Goal: Task Accomplishment & Management: Complete application form

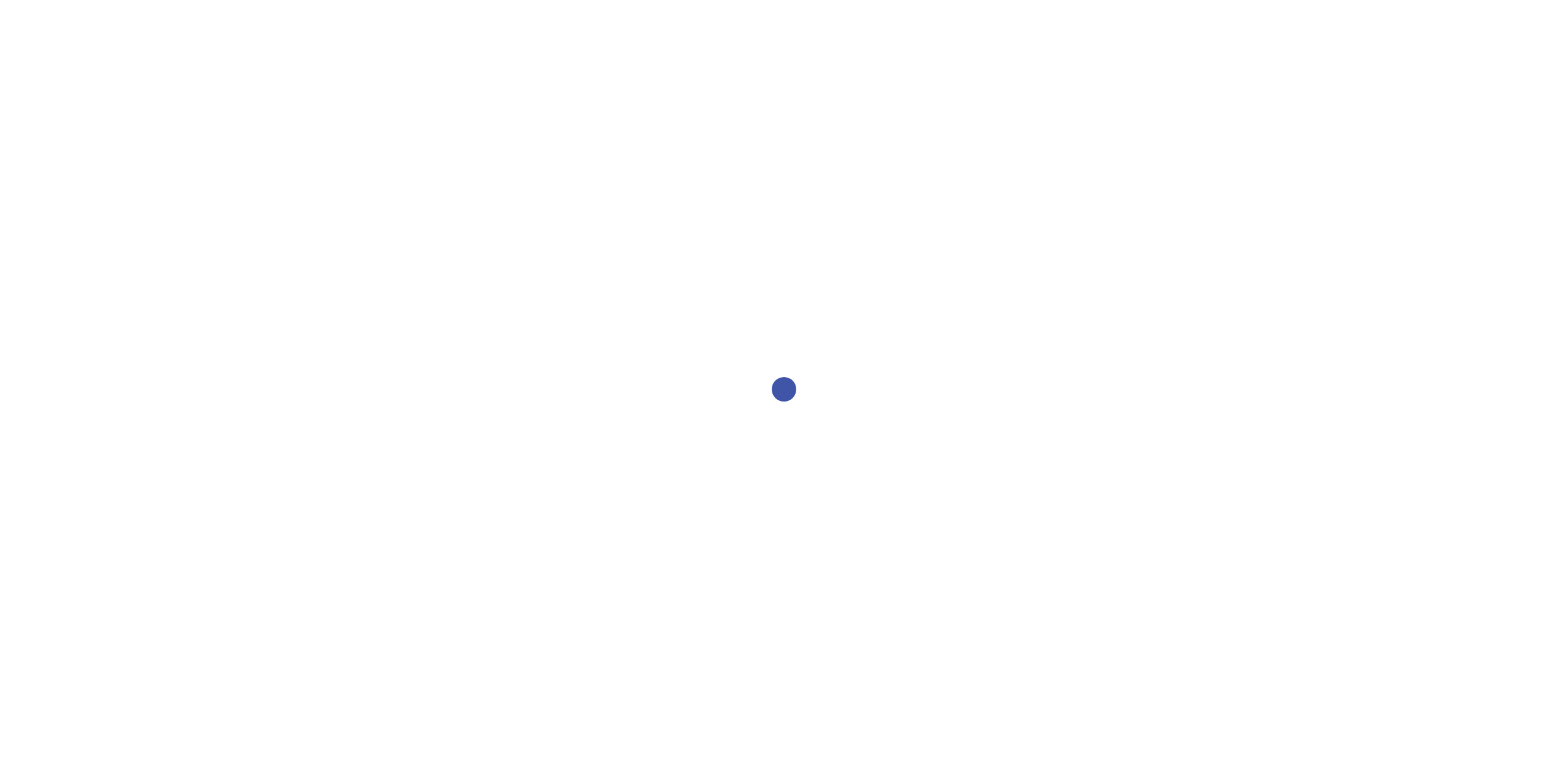
select select "2bed604d-1099-4043-b1bc-2365e8740244"
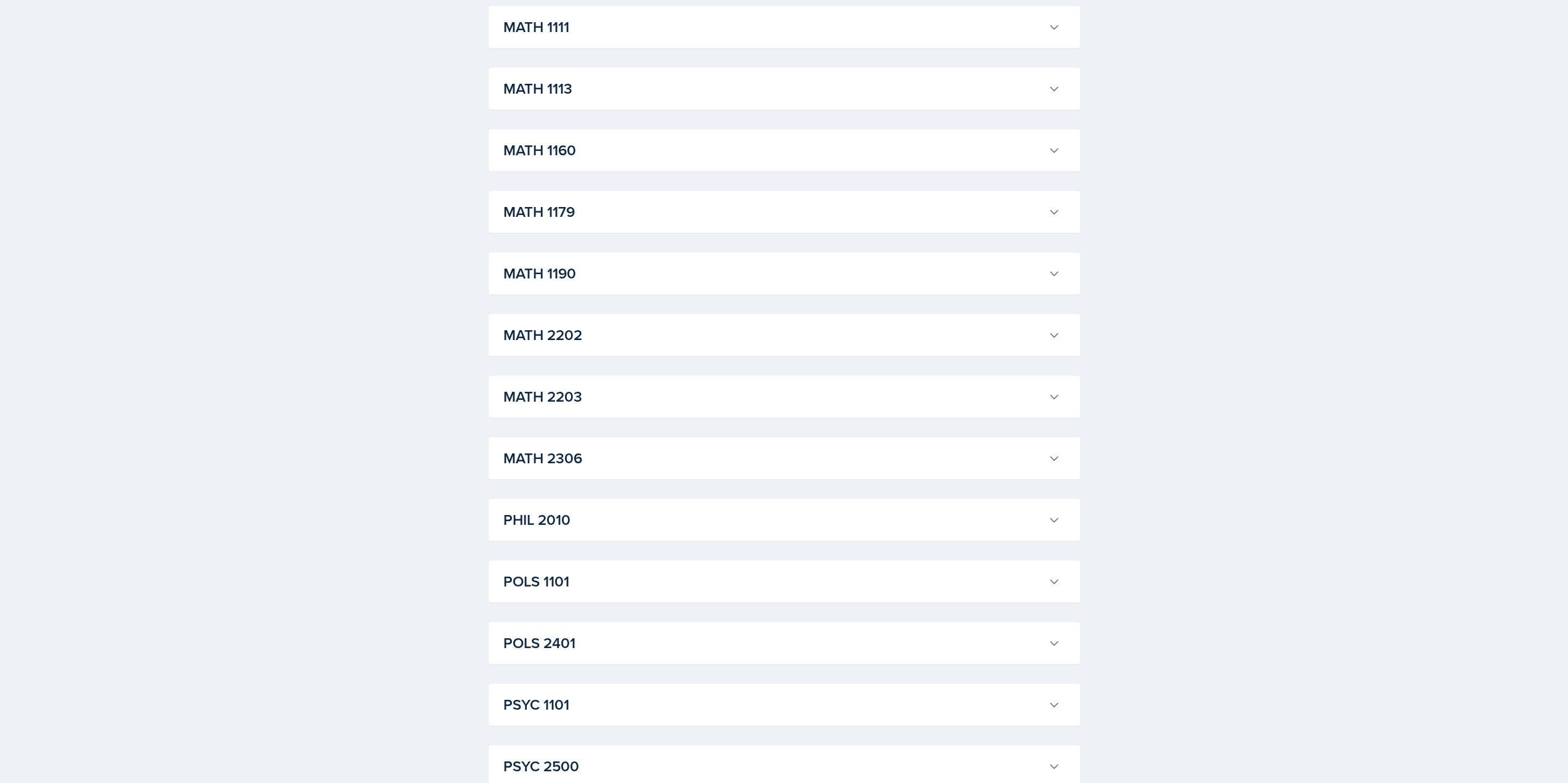
scroll to position [986, 0]
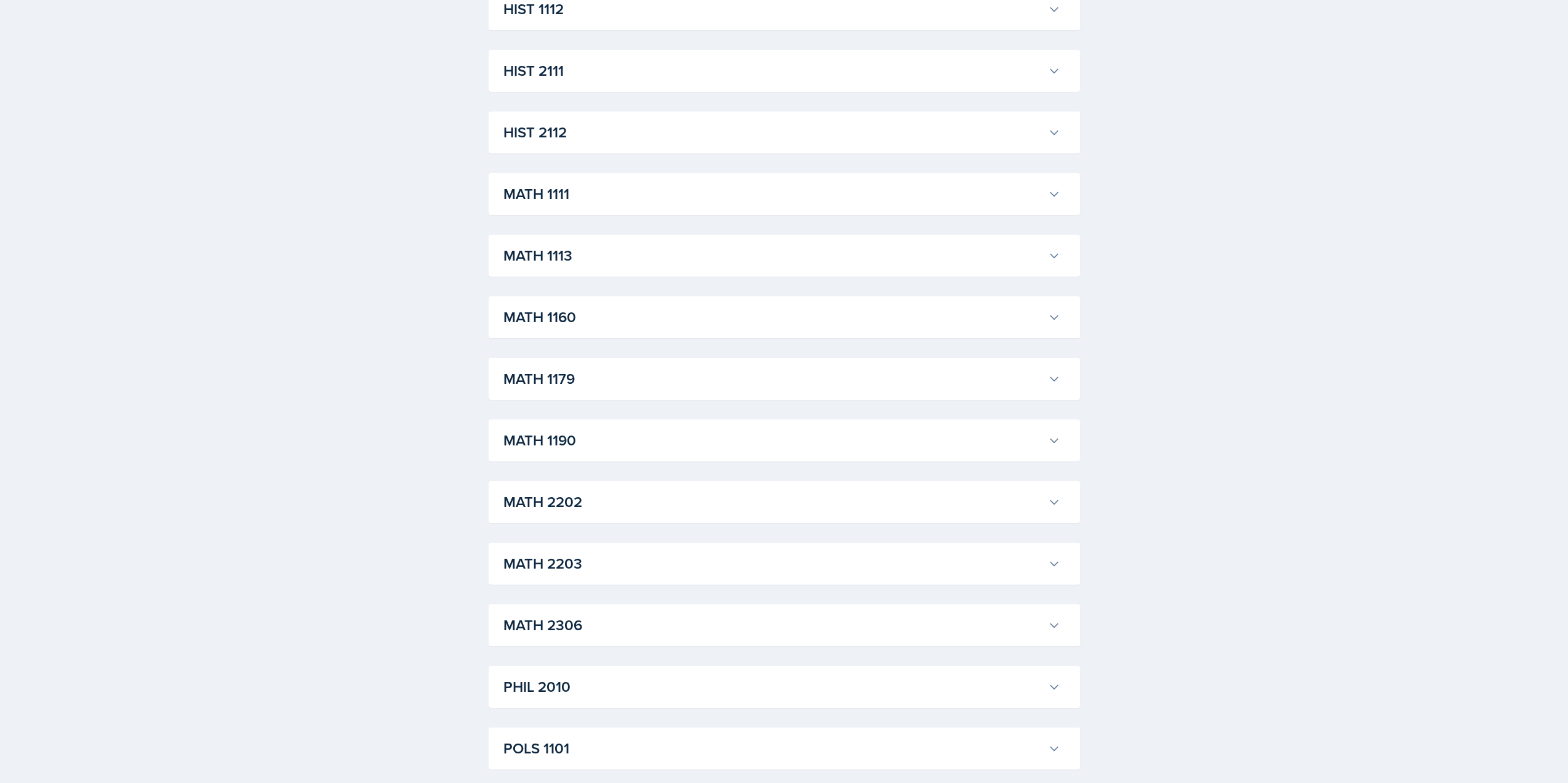
click at [556, 182] on button "MATH 1111" at bounding box center [781, 194] width 562 height 27
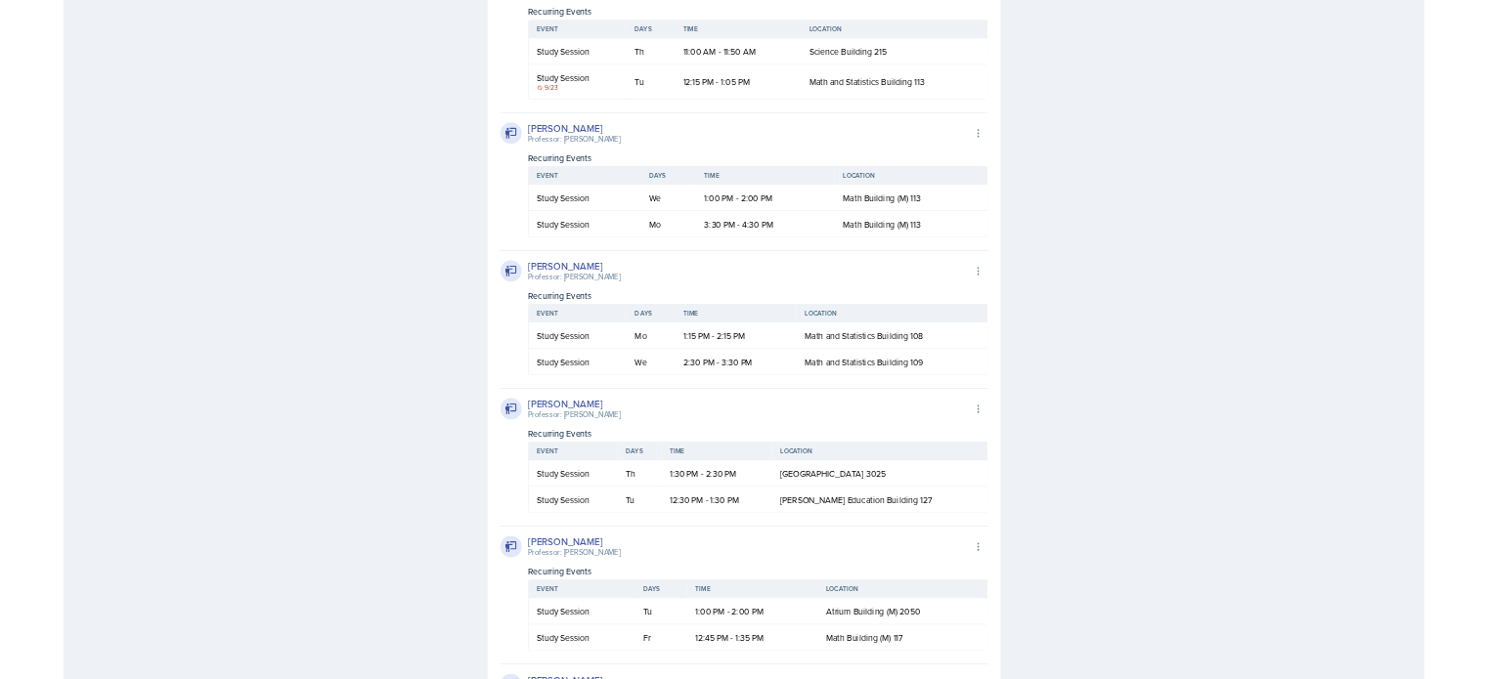
scroll to position [3421, 0]
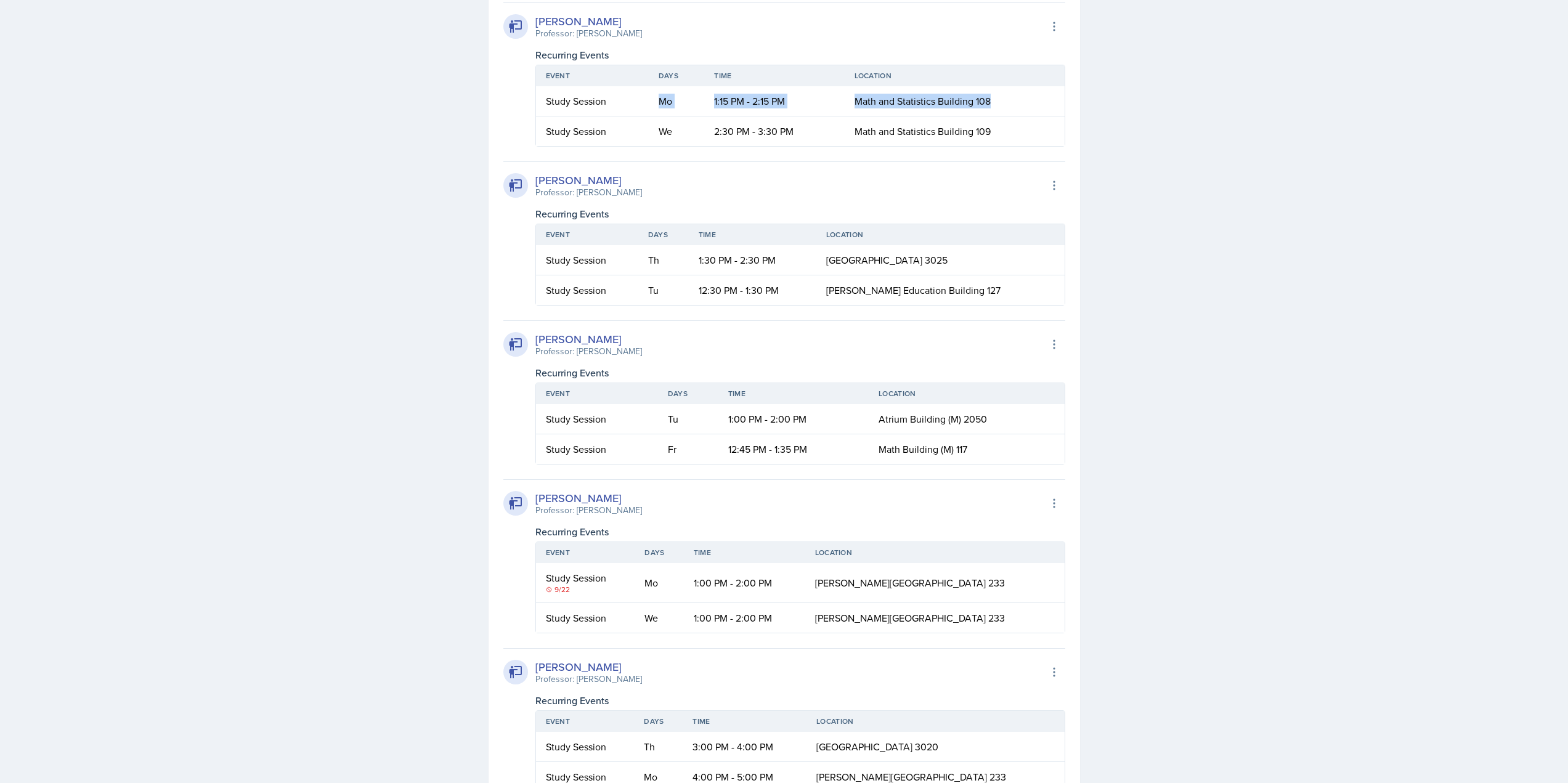
drag, startPoint x: 785, startPoint y: 308, endPoint x: 1001, endPoint y: 315, distance: 216.1
click at [993, 117] on tr "Study Session Mo 1:15 PM - 2:15 PM Math and Statistics Building 108" at bounding box center [800, 102] width 529 height 30
click at [1003, 117] on td "Math and Statistics Building 108" at bounding box center [954, 102] width 220 height 30
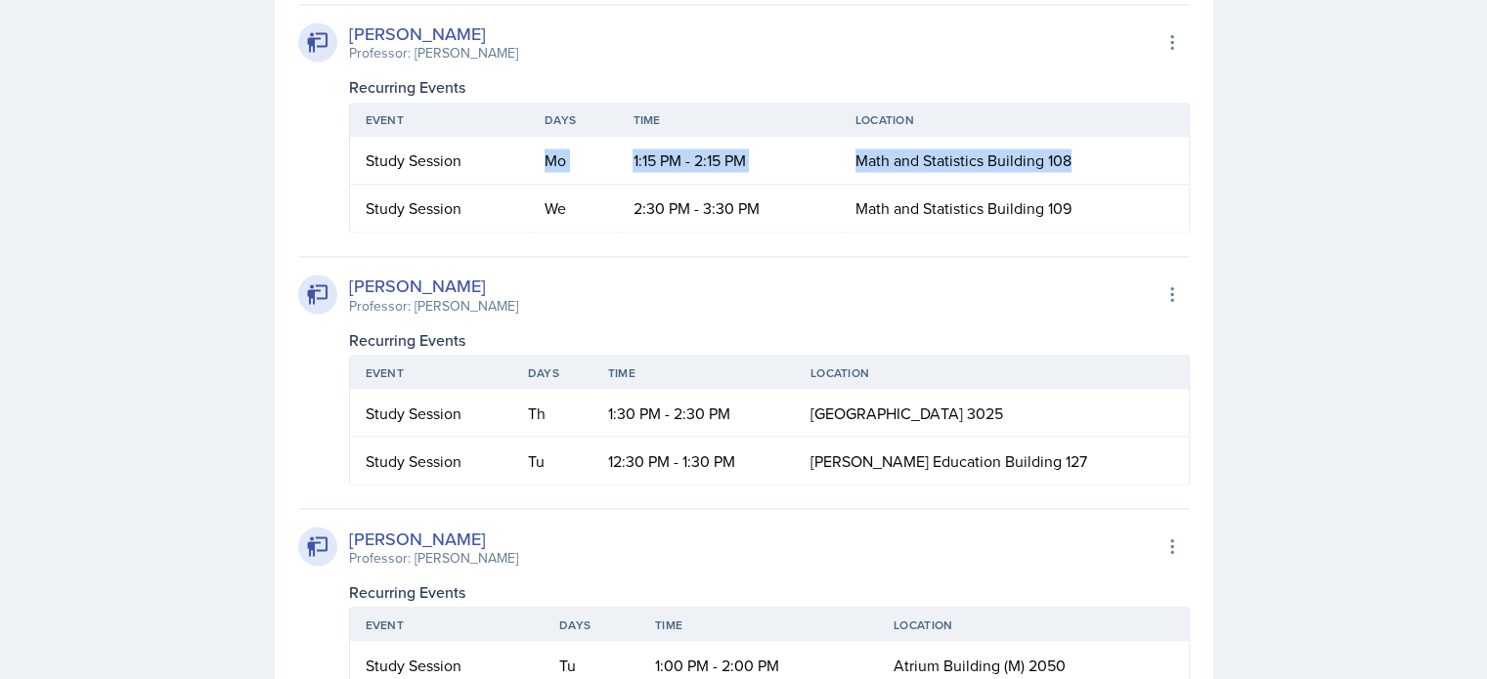
click at [970, 171] on span "Math and Statistics Building 108" at bounding box center [963, 161] width 216 height 22
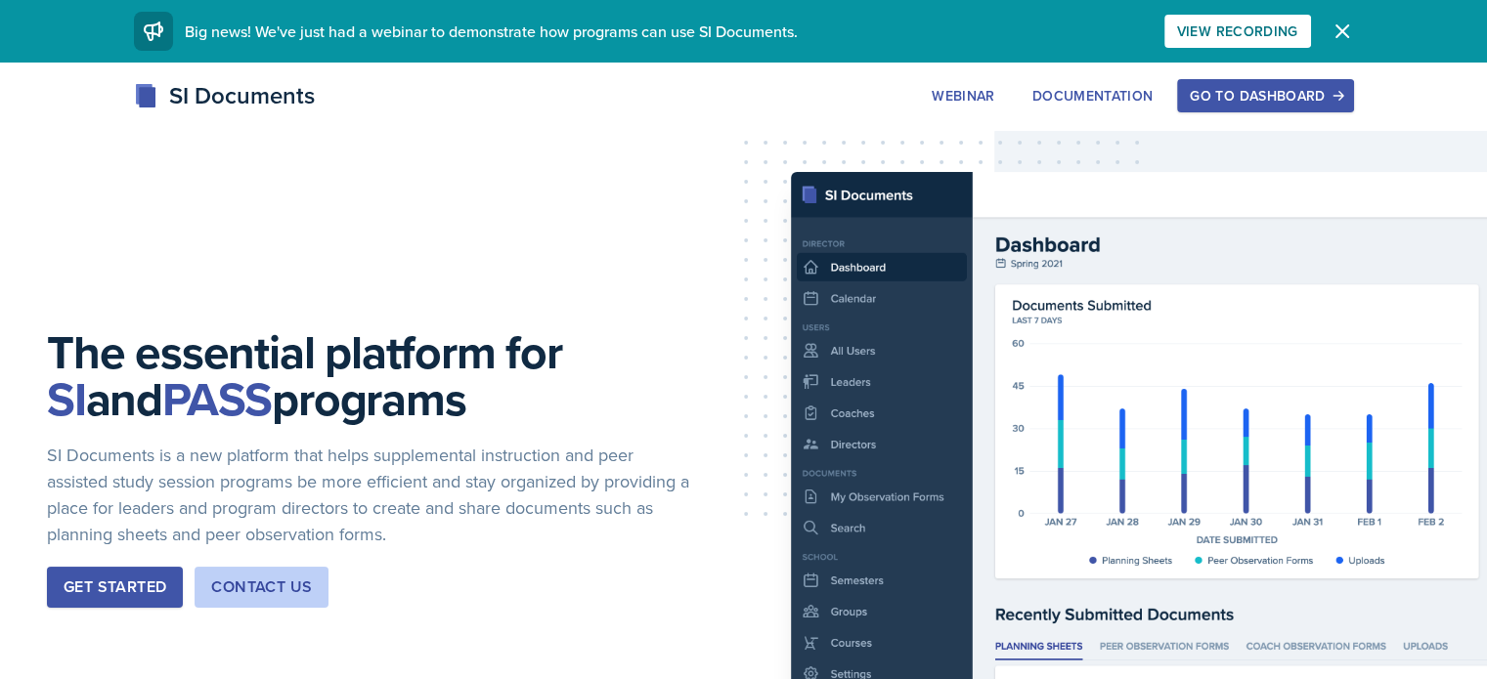
click at [1340, 102] on div "Go to Dashboard" at bounding box center [1265, 96] width 151 height 16
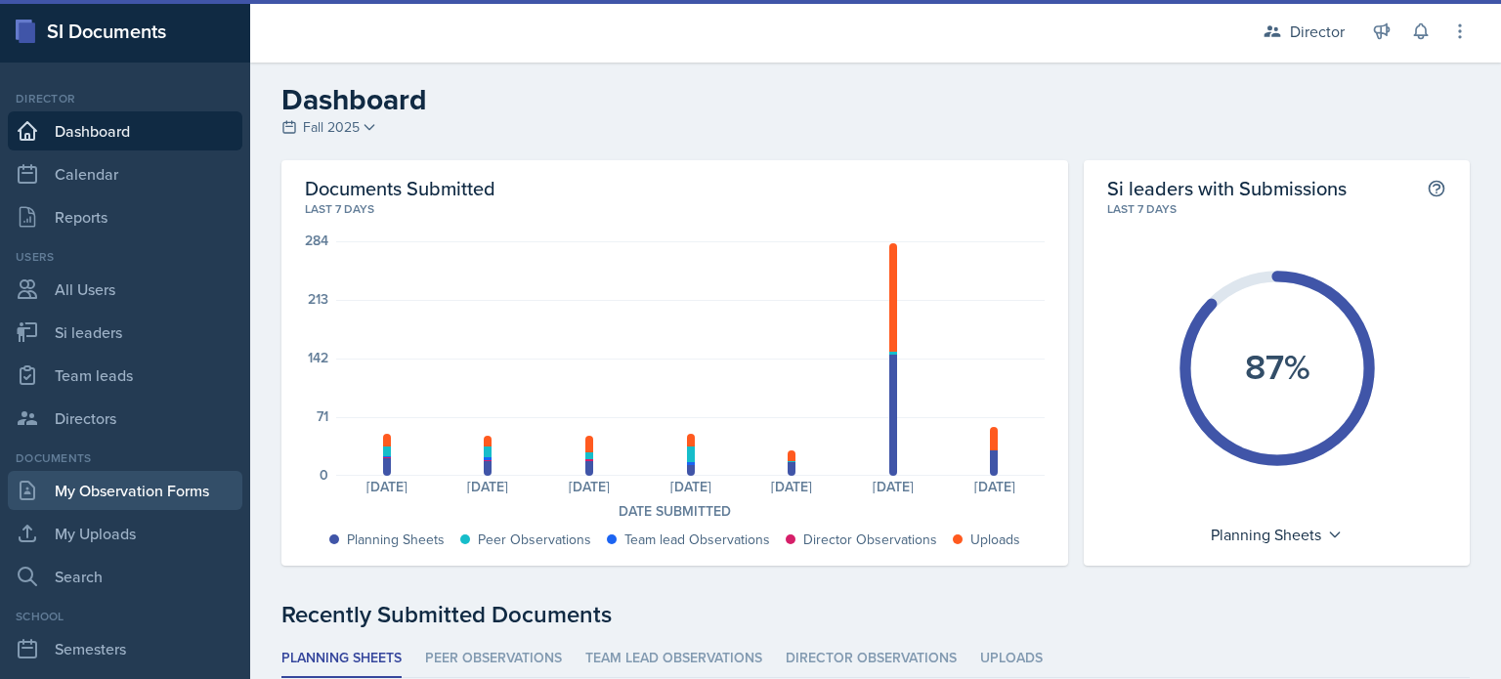
click at [166, 483] on link "My Observation Forms" at bounding box center [125, 490] width 235 height 39
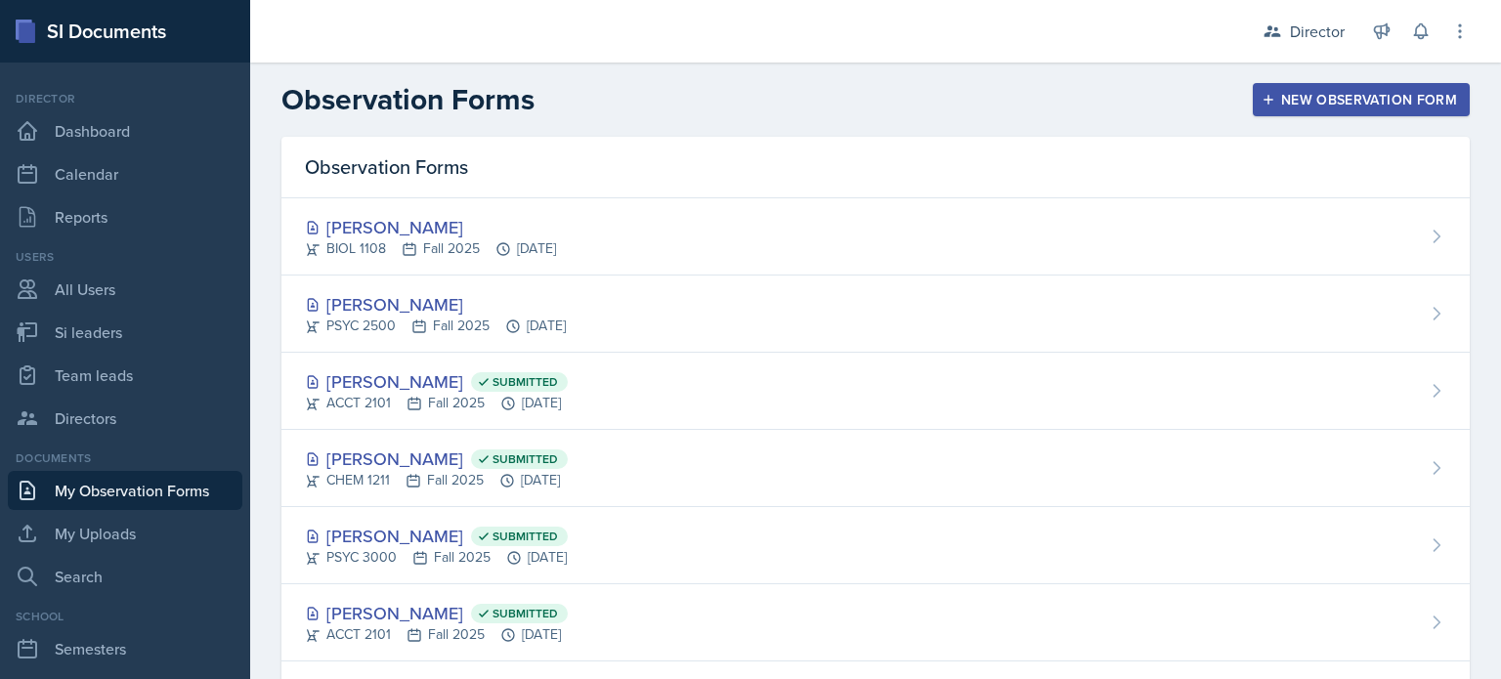
click at [1275, 98] on div "New Observation Form" at bounding box center [1362, 100] width 192 height 16
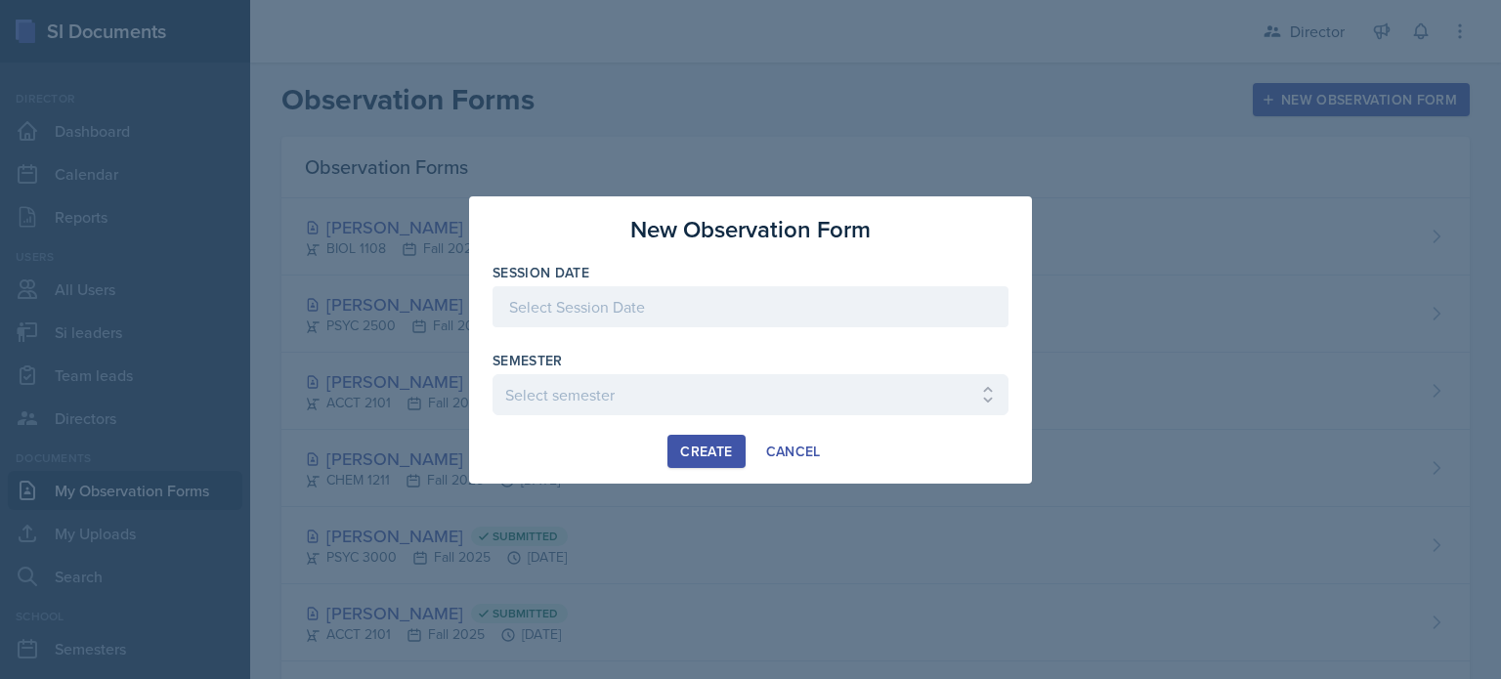
click at [725, 313] on div at bounding box center [751, 306] width 516 height 41
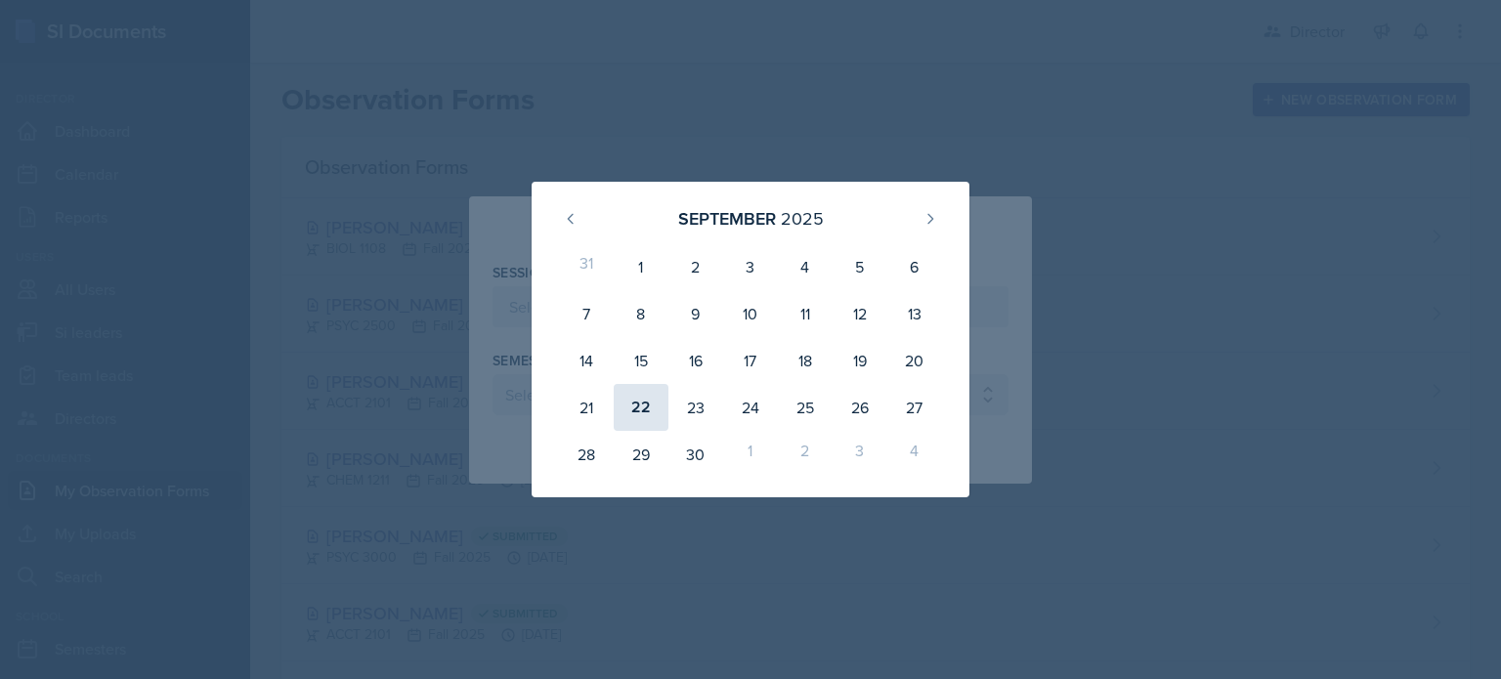
click at [644, 407] on div "22" at bounding box center [641, 407] width 55 height 47
type input "September 22nd, 2025"
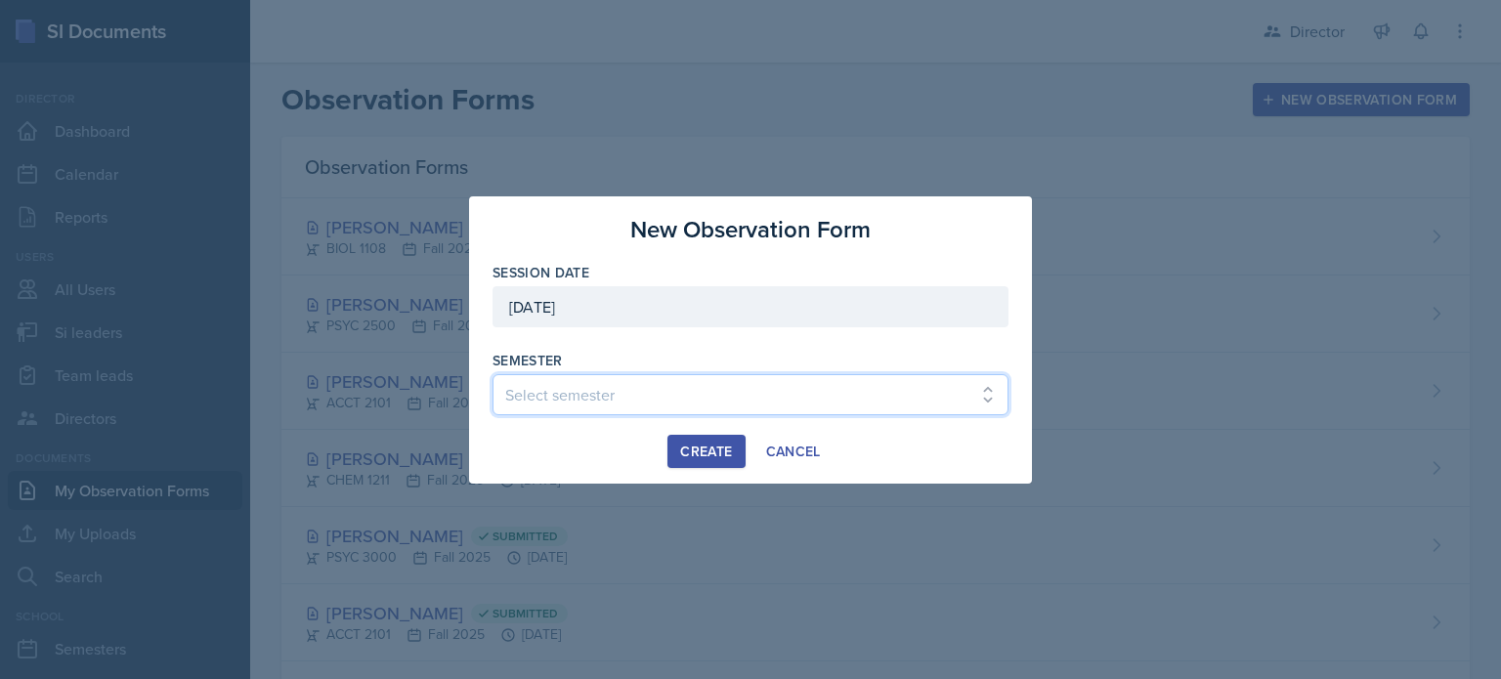
click at [595, 396] on select "Select semester Fall 2025 Summer 2025 Spring 2025 Fall 2024 Summer 2024 Spring …" at bounding box center [751, 394] width 516 height 41
select select "2bed604d-1099-4043-b1bc-2365e8740244"
click at [493, 374] on select "Select semester Fall 2025 Summer 2025 Spring 2025 Fall 2024 Summer 2024 Spring …" at bounding box center [751, 394] width 516 height 41
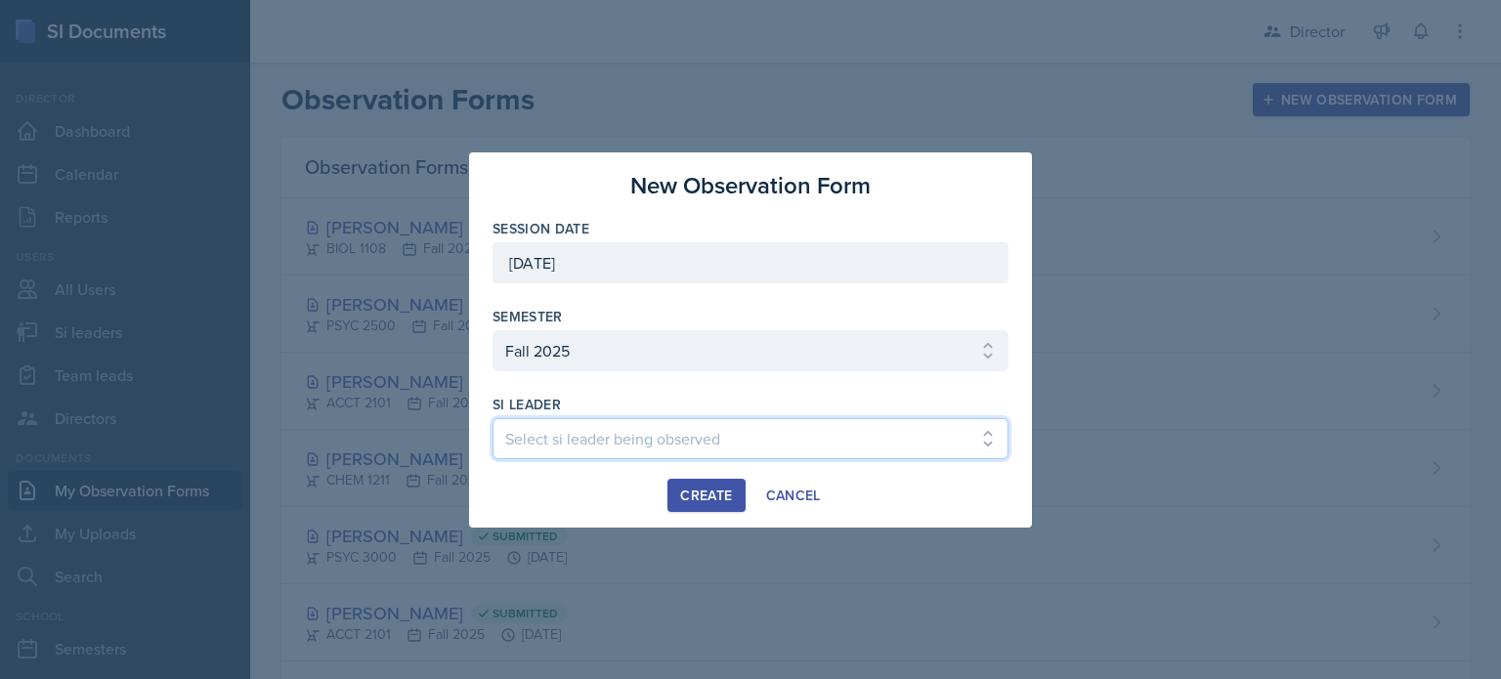
click at [676, 441] on select "Select si leader being observed Rayann Afani Sam Alderton Malk Almimar James Co…" at bounding box center [751, 438] width 516 height 41
select select "ba030b87-5cc2-4e80-b740-fa0852f550a0"
click at [493, 418] on select "Select si leader being observed Rayann Afani Sam Alderton Malk Almimar James Co…" at bounding box center [751, 438] width 516 height 41
click at [719, 497] on div "Create" at bounding box center [706, 496] width 52 height 16
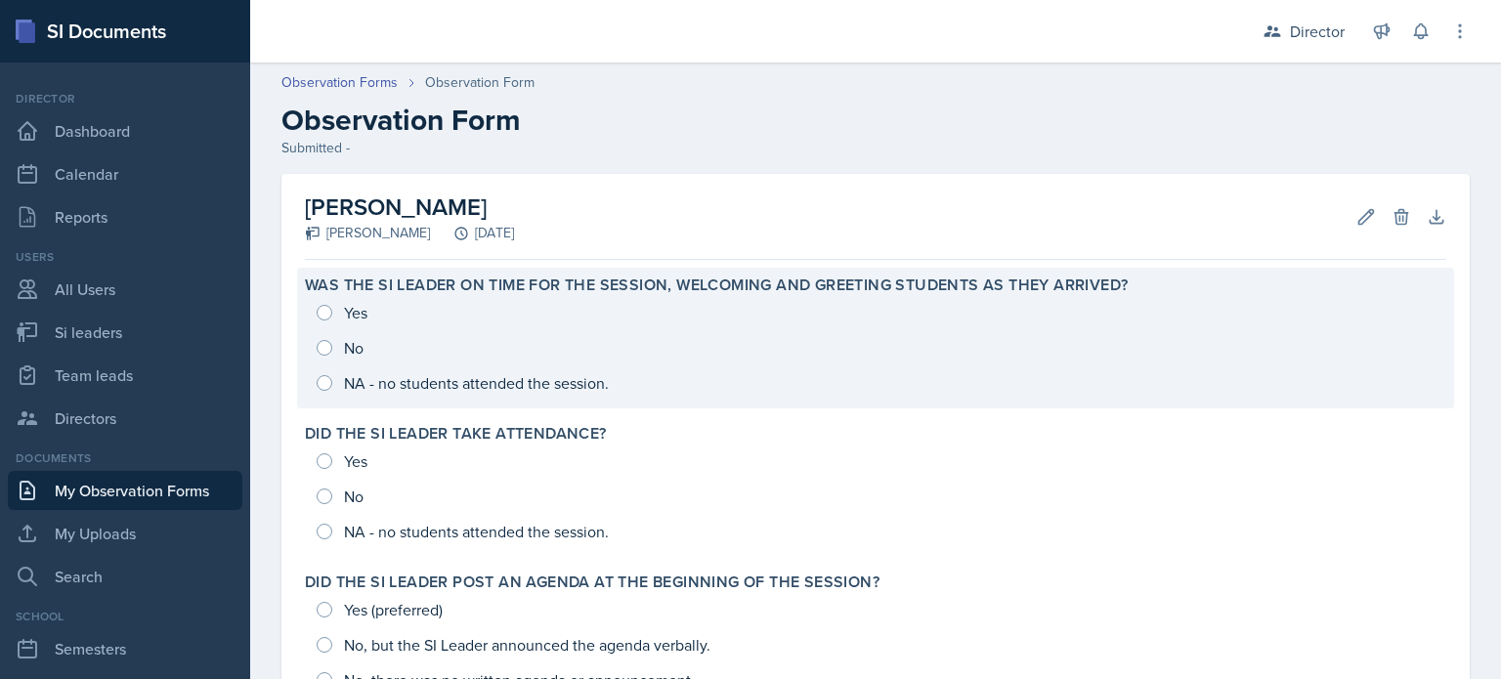
drag, startPoint x: 586, startPoint y: 374, endPoint x: 437, endPoint y: 322, distance: 157.7
click at [437, 322] on div "Yes No NA - no students attended the session." at bounding box center [876, 348] width 1142 height 106
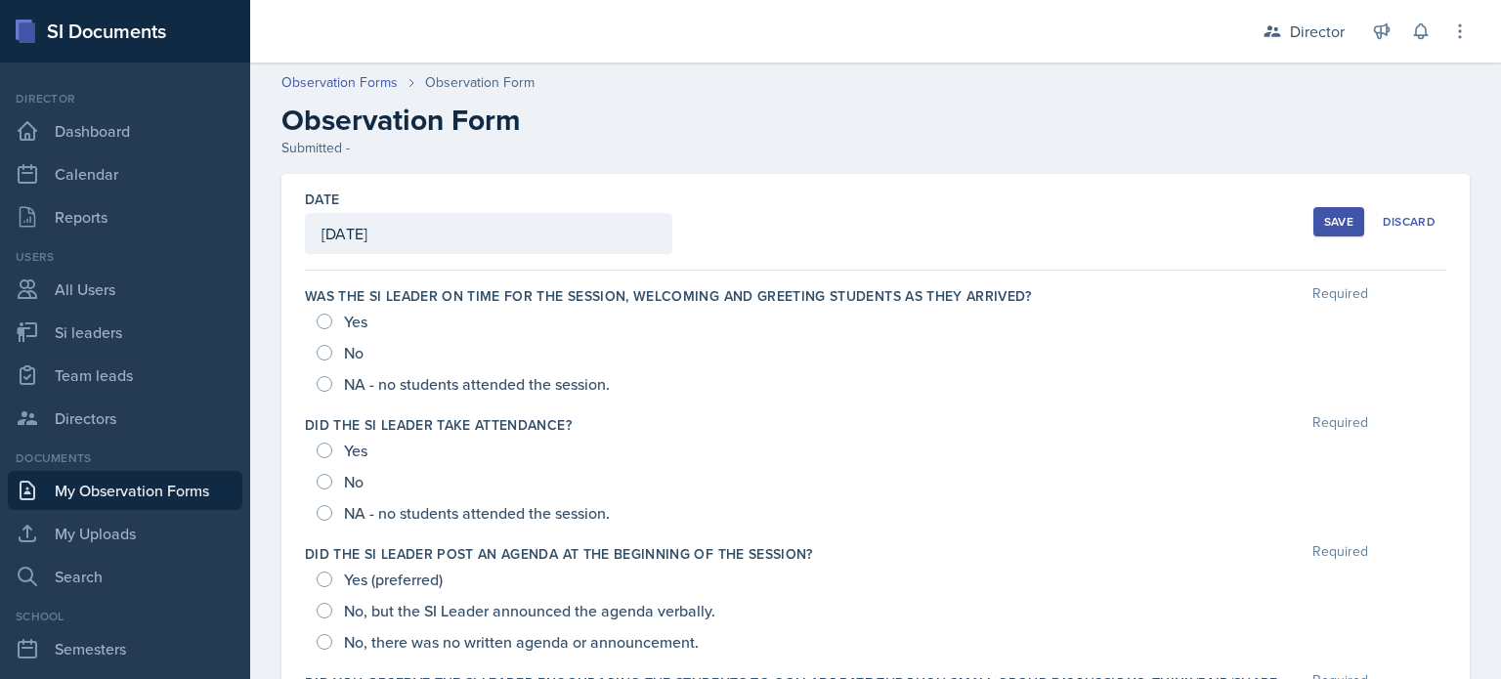
click at [353, 323] on span "Yes" at bounding box center [355, 322] width 23 height 20
click at [332, 323] on input "Yes" at bounding box center [325, 322] width 16 height 16
radio input "true"
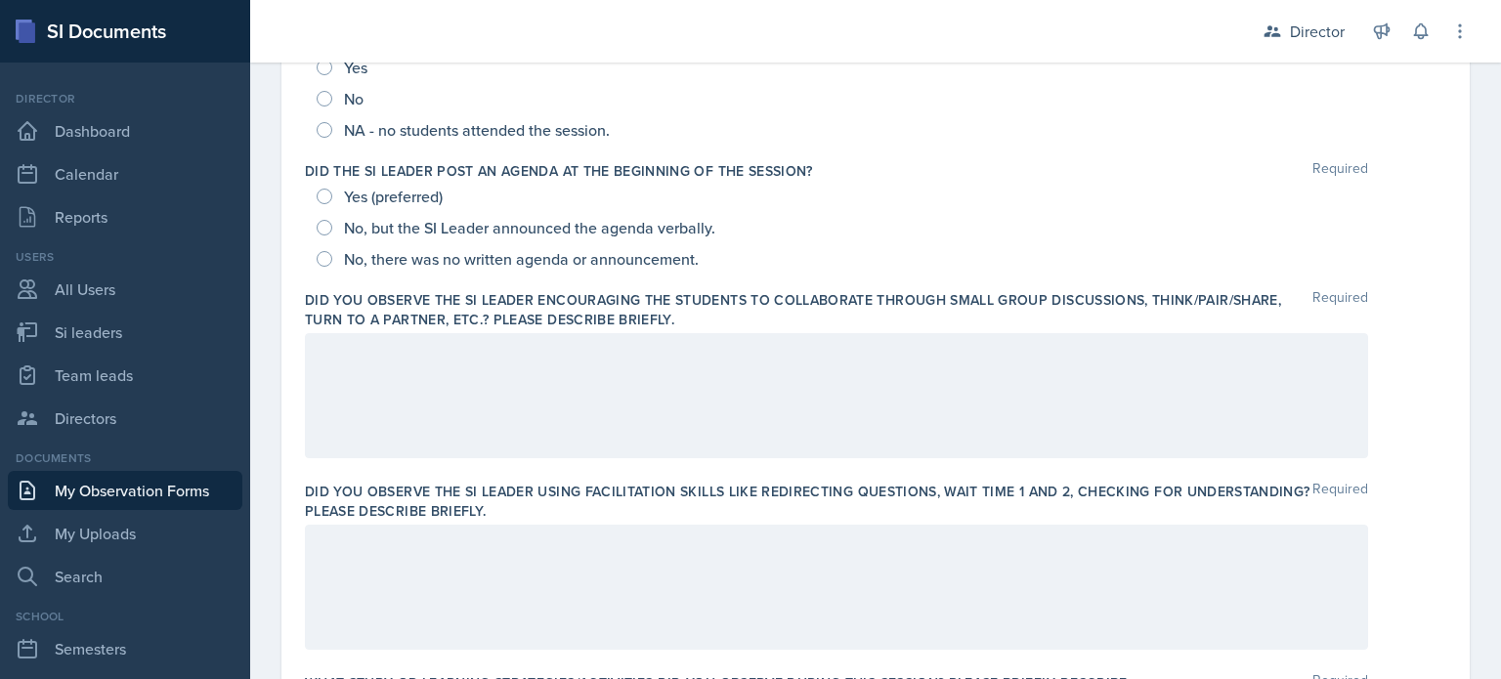
scroll to position [342, 0]
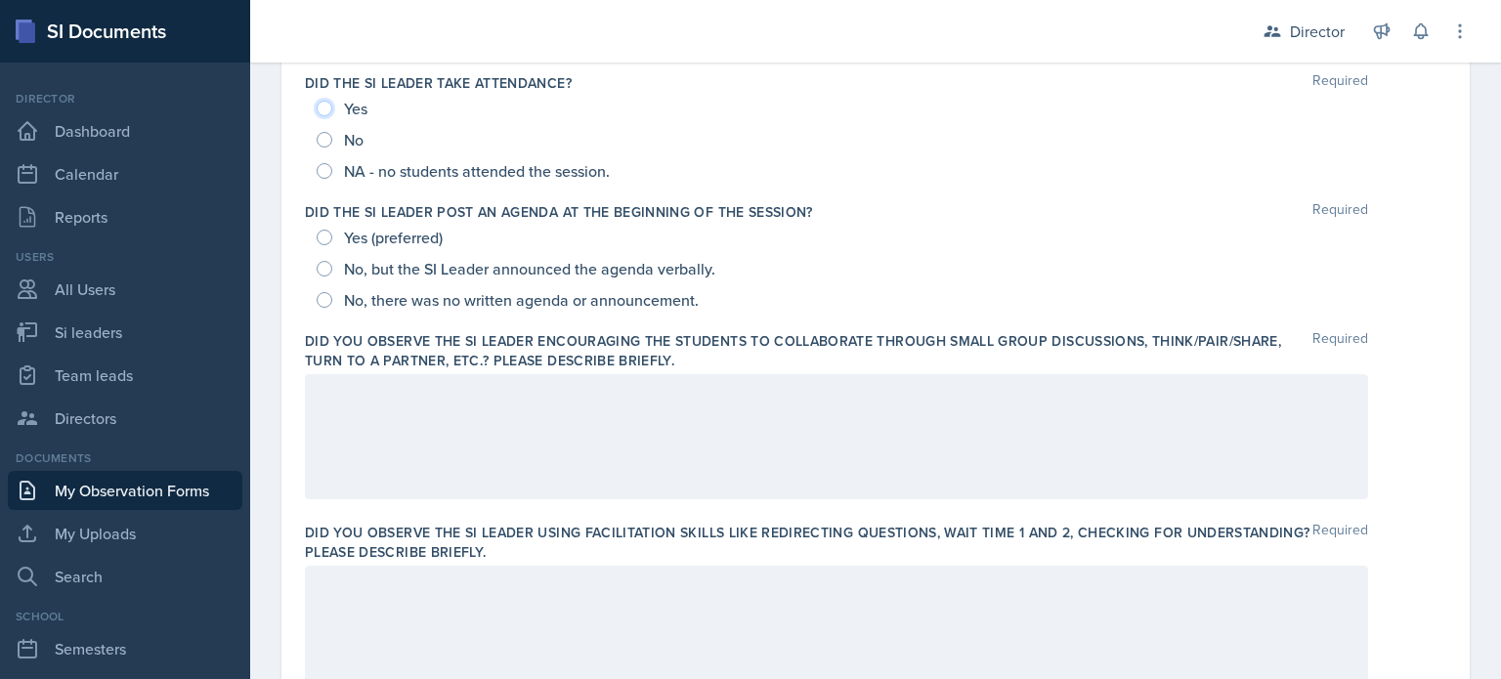
click at [320, 105] on input "Yes" at bounding box center [325, 109] width 16 height 16
radio input "true"
click at [323, 236] on input "Yes (preferred)" at bounding box center [325, 238] width 16 height 16
radio input "true"
click at [463, 432] on div at bounding box center [836, 436] width 1063 height 125
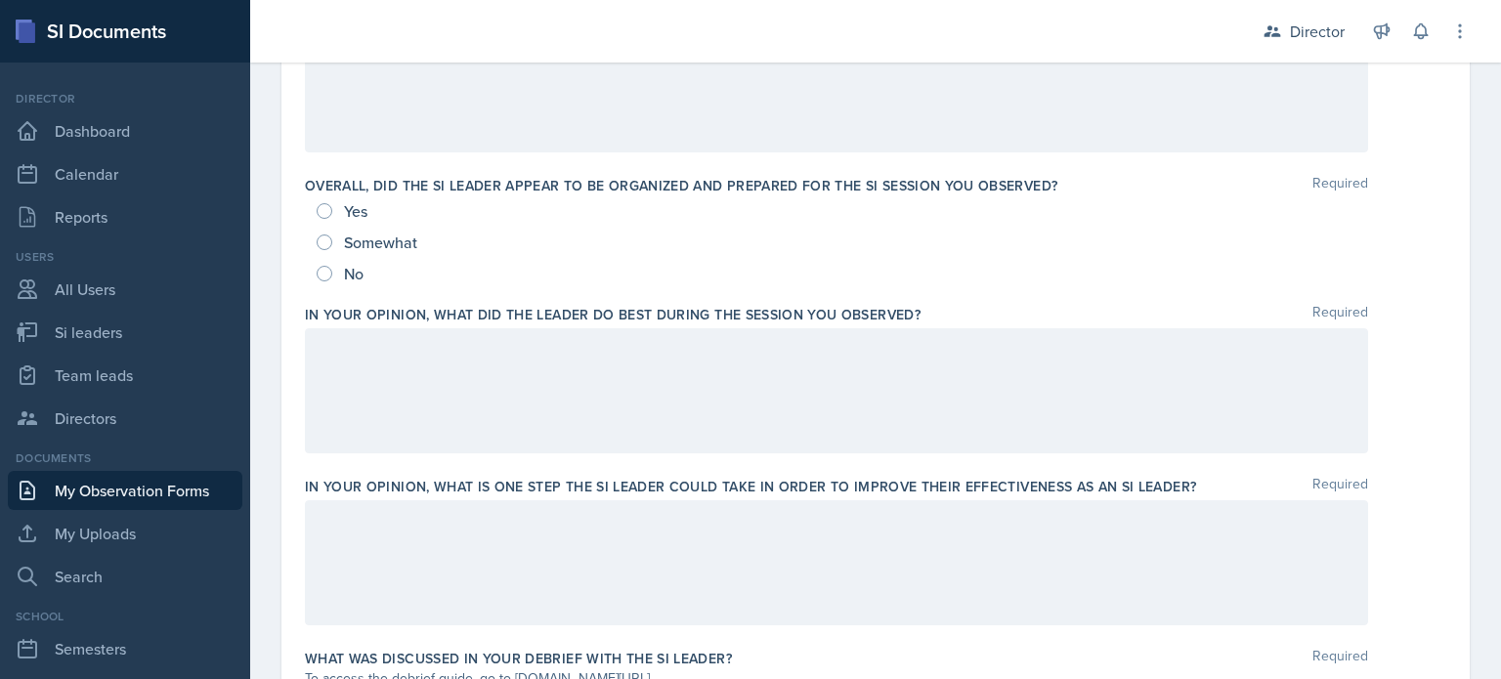
scroll to position [1055, 0]
click at [325, 211] on input "Yes" at bounding box center [325, 209] width 16 height 16
radio input "true"
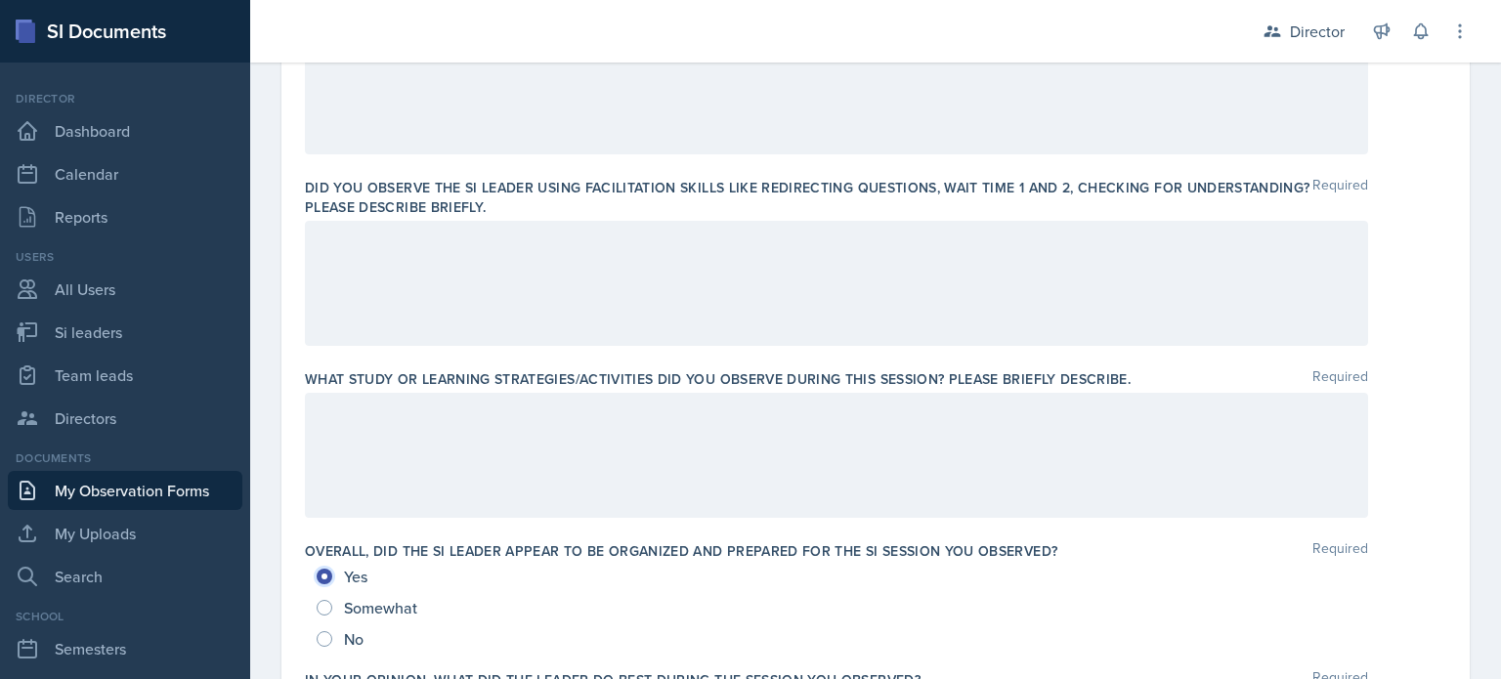
scroll to position [627, 0]
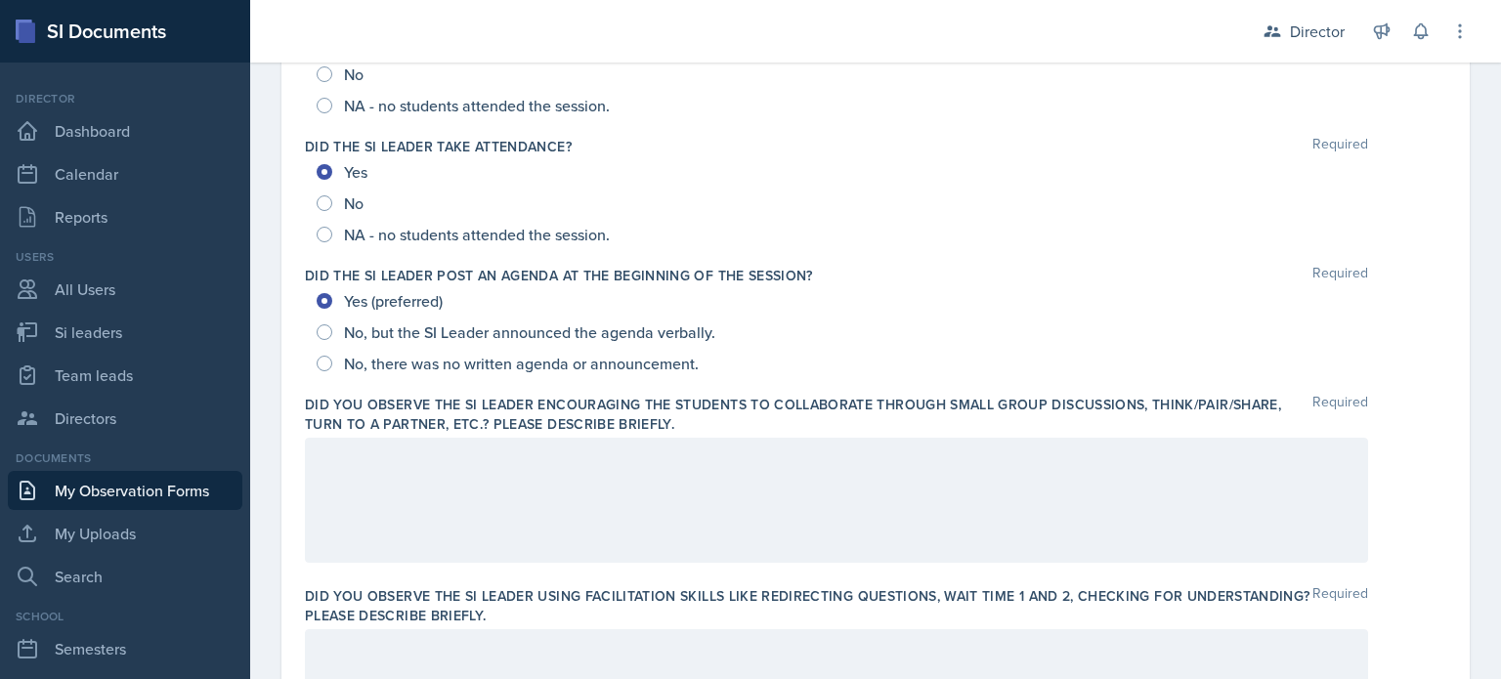
click at [479, 471] on div at bounding box center [836, 500] width 1063 height 125
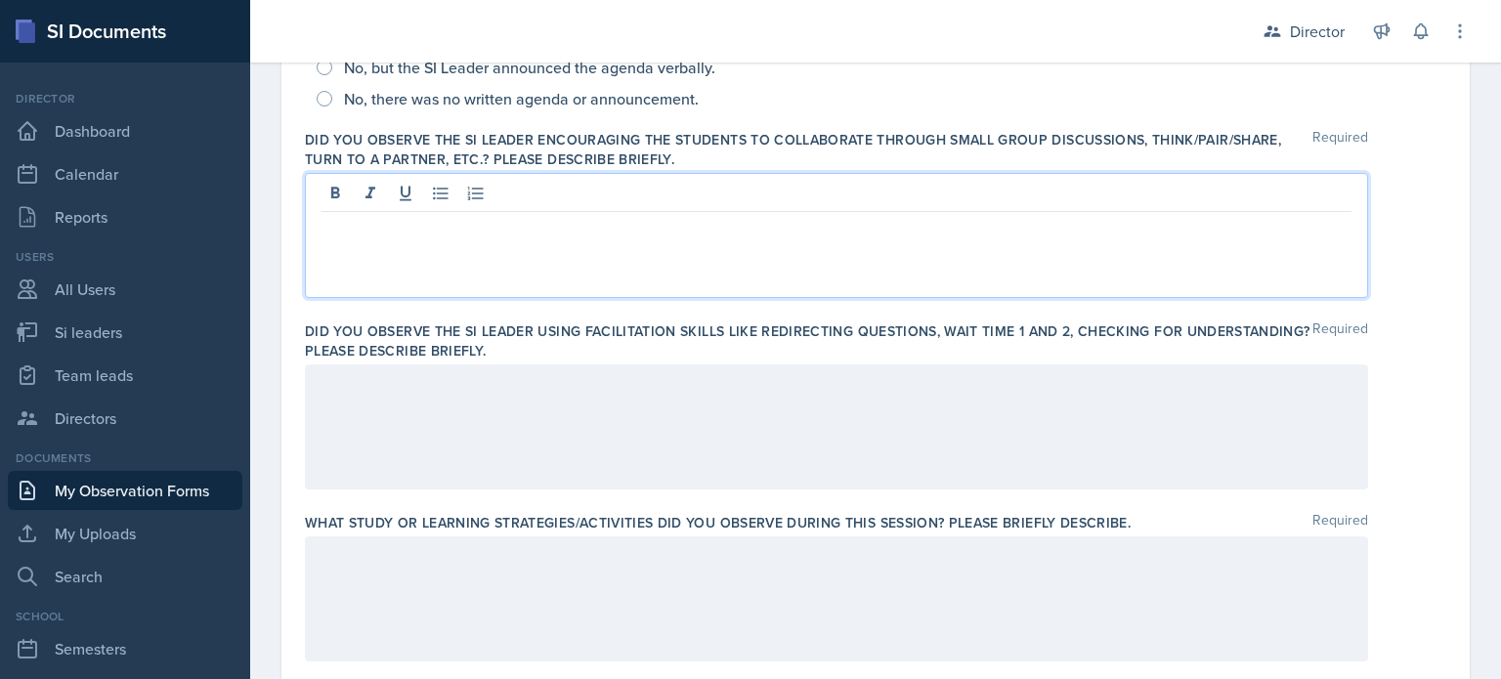
click at [446, 444] on div at bounding box center [836, 427] width 1063 height 125
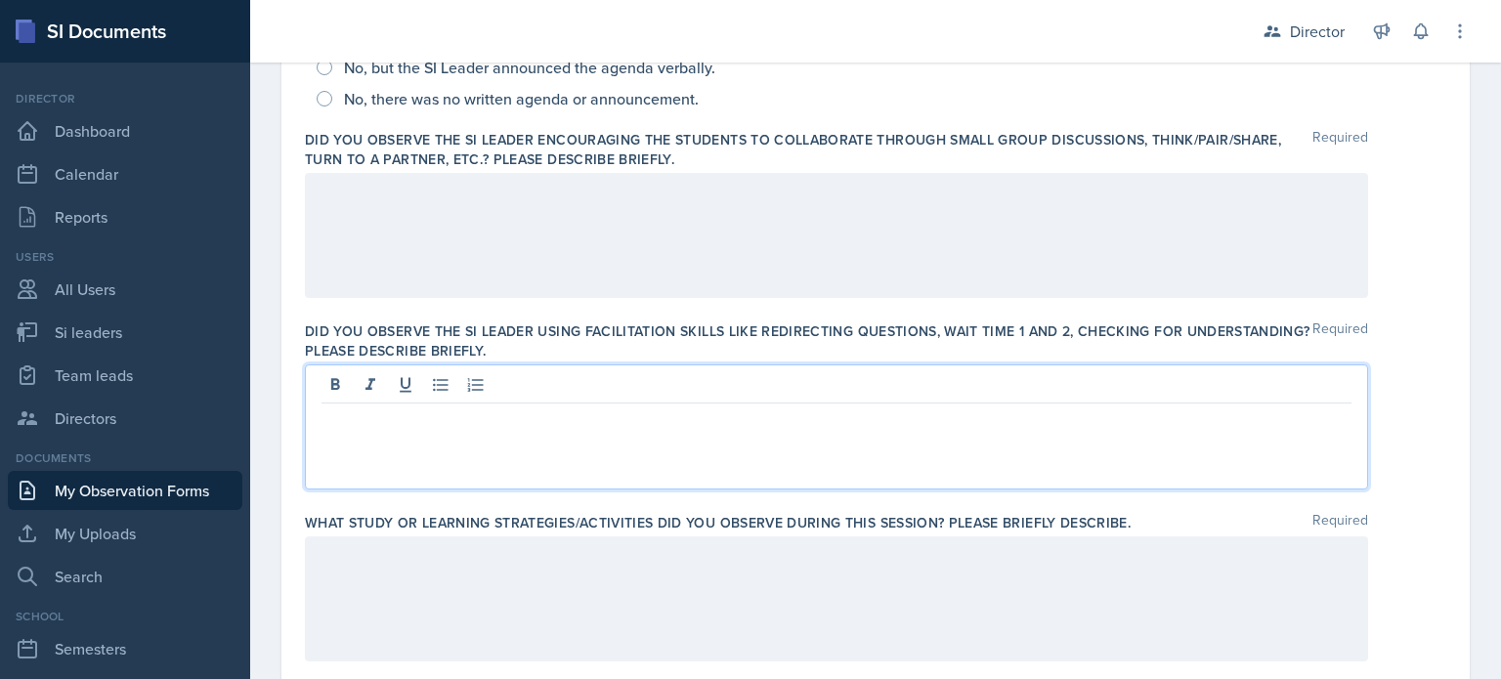
scroll to position [577, 0]
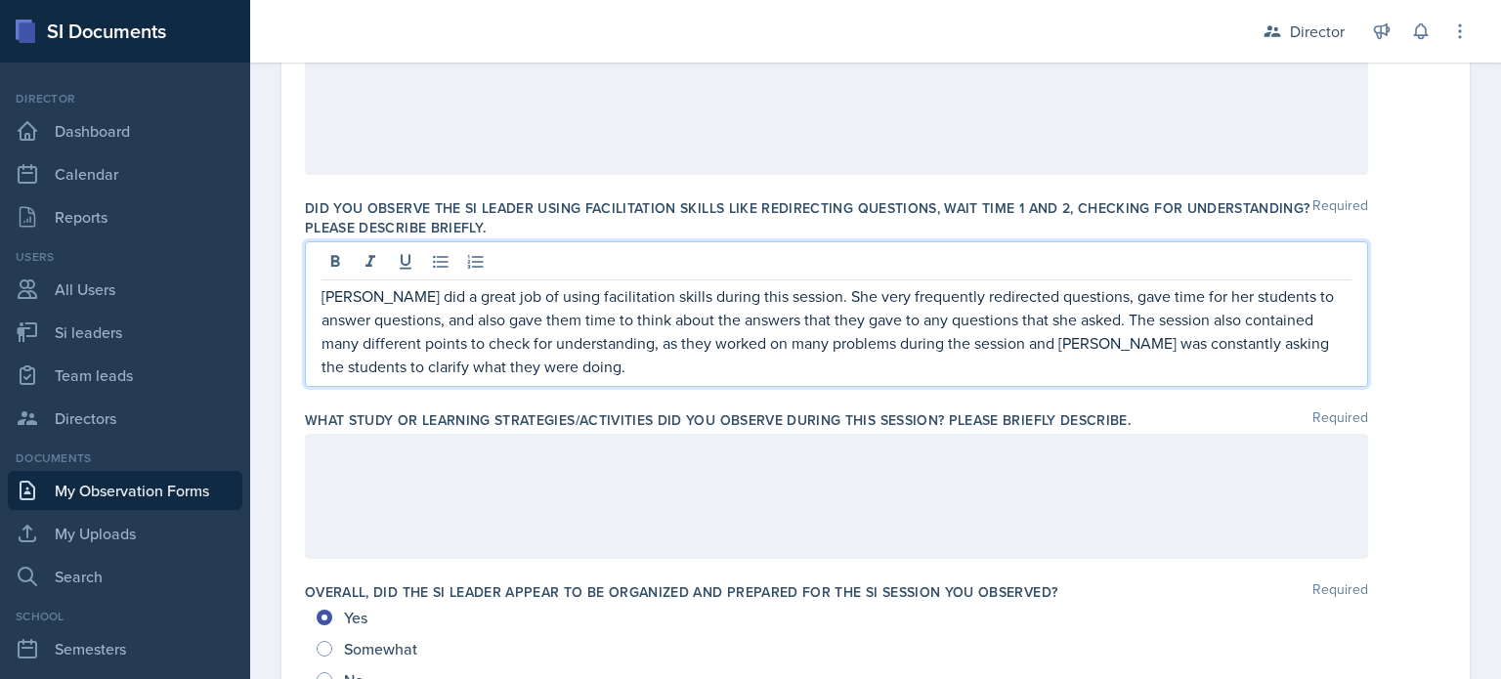
click at [583, 535] on div at bounding box center [836, 496] width 1063 height 125
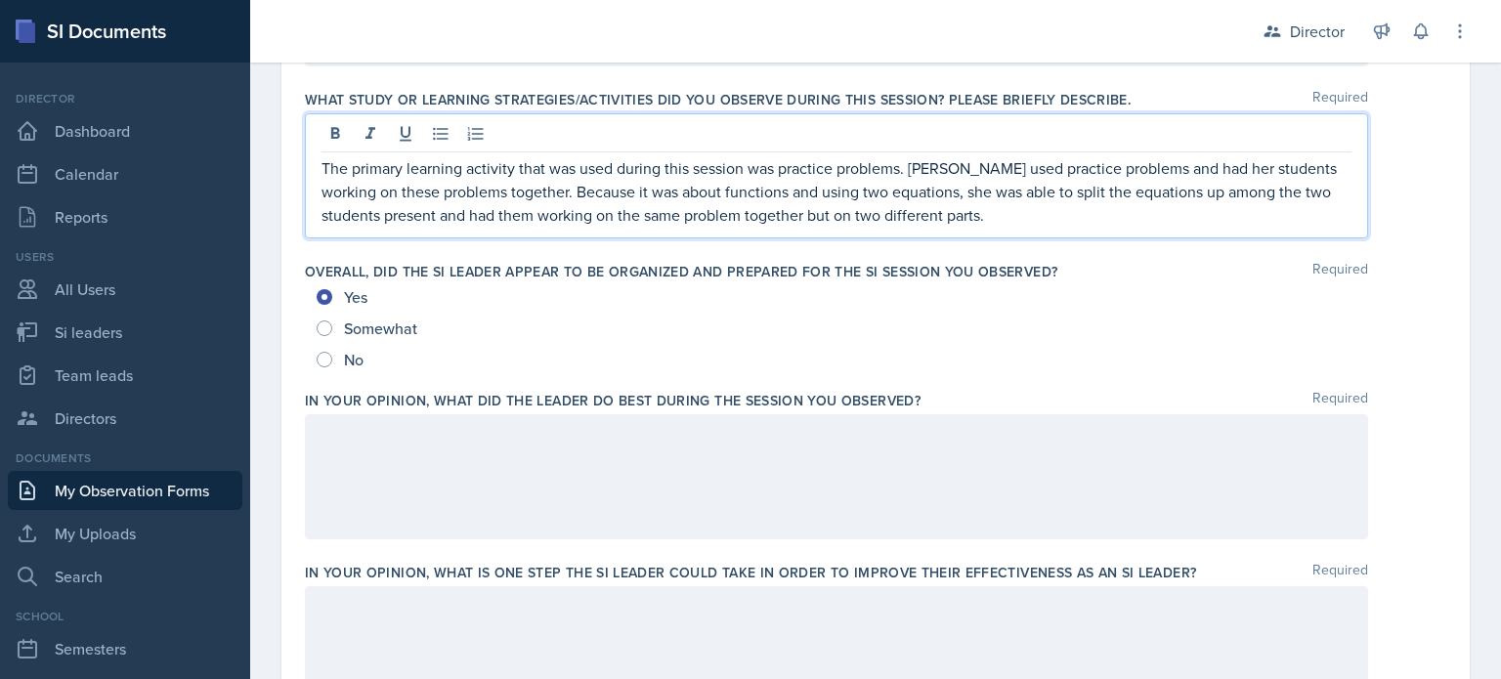
scroll to position [975, 0]
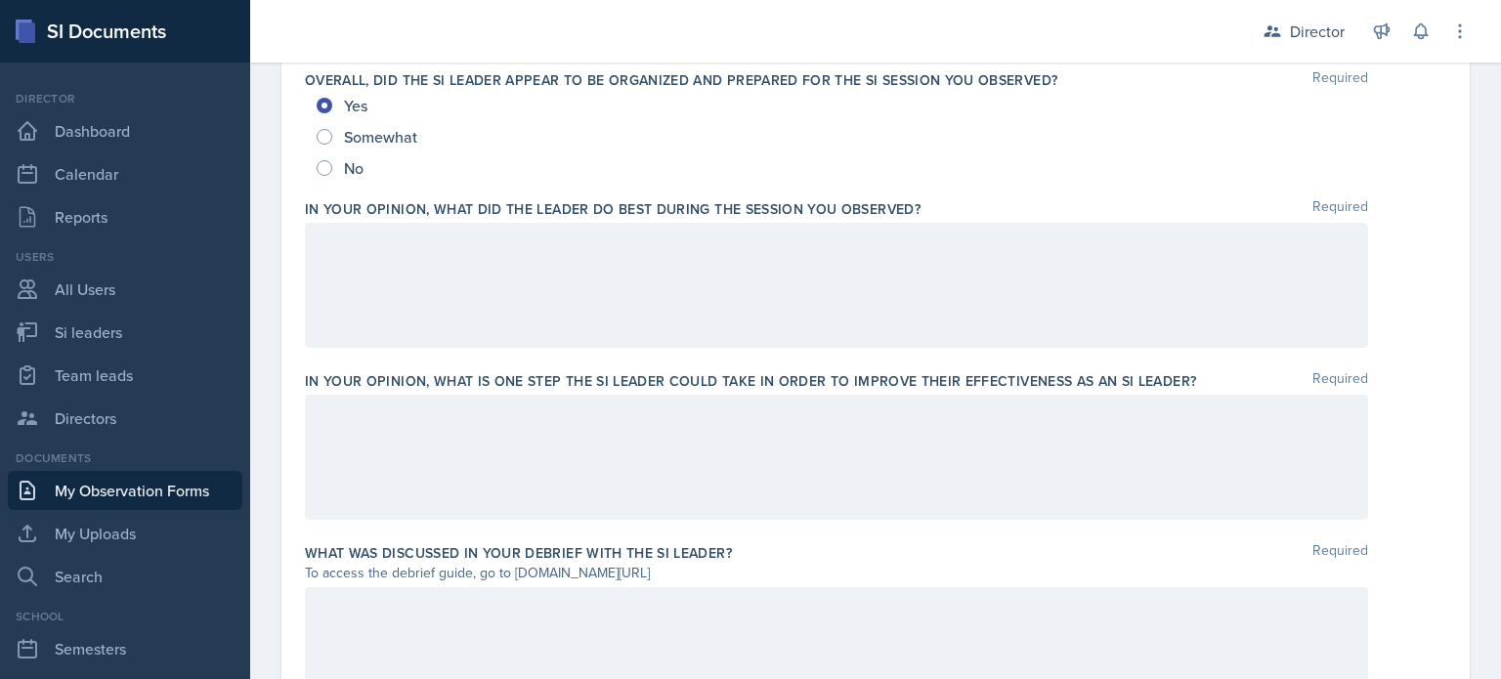
click at [625, 459] on div at bounding box center [836, 457] width 1063 height 125
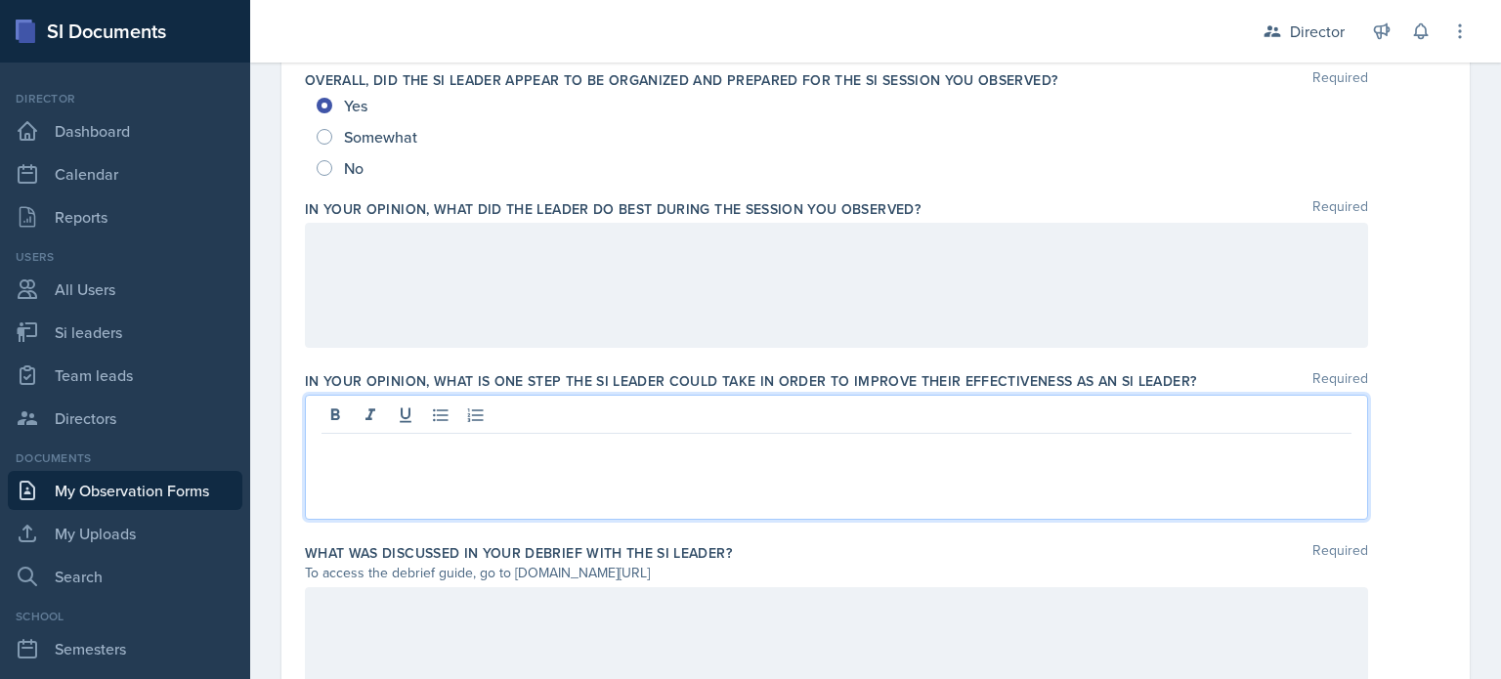
scroll to position [1193, 0]
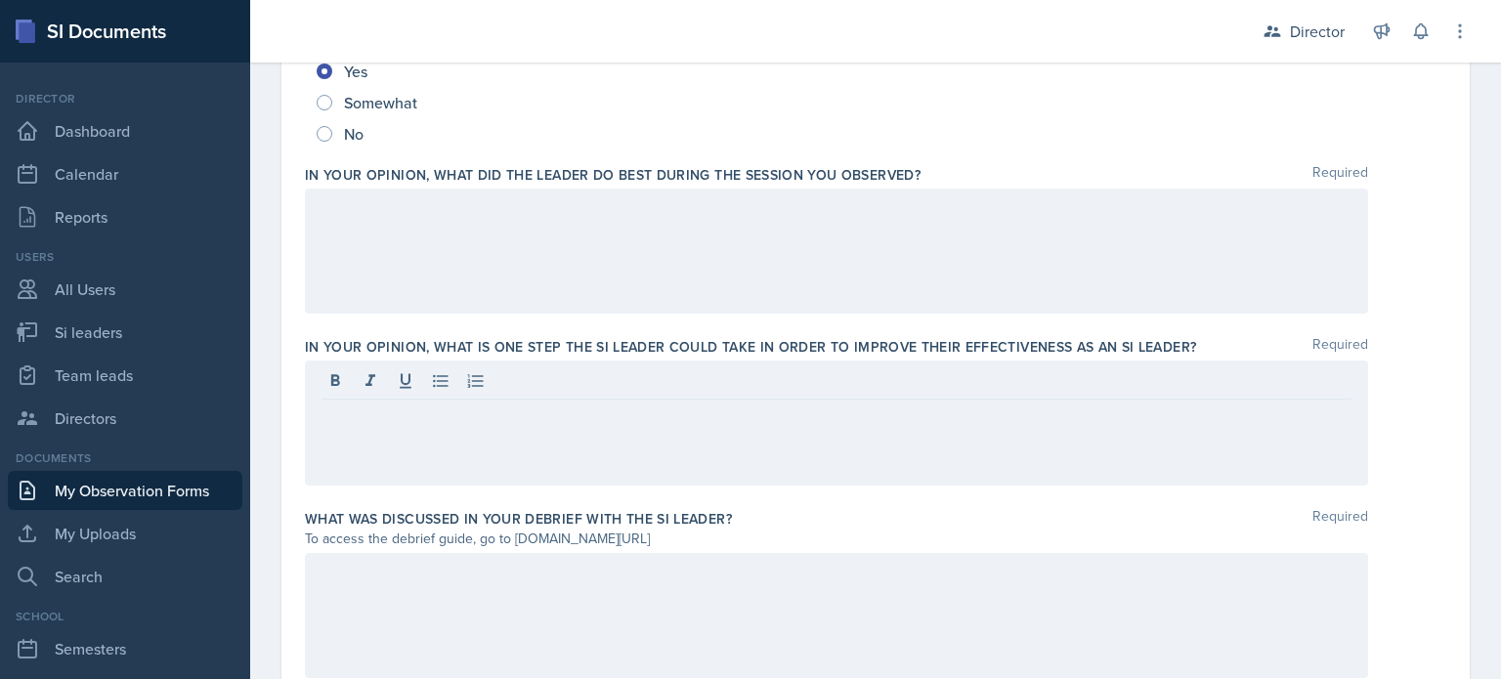
click at [611, 340] on label "In your opinion, what is ONE step the SI Leader could take in order to improve …" at bounding box center [750, 347] width 891 height 20
click at [640, 296] on div at bounding box center [836, 251] width 1063 height 125
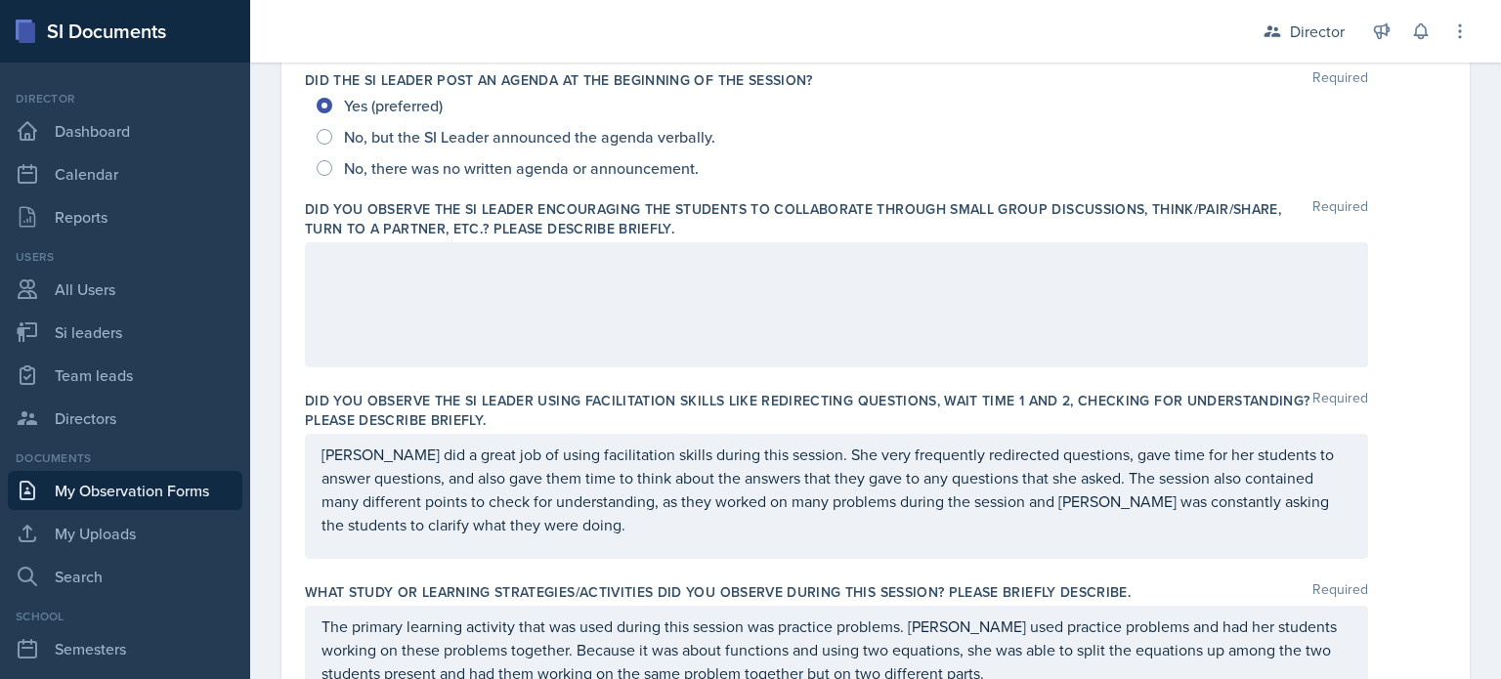
click at [551, 302] on div at bounding box center [836, 304] width 1063 height 125
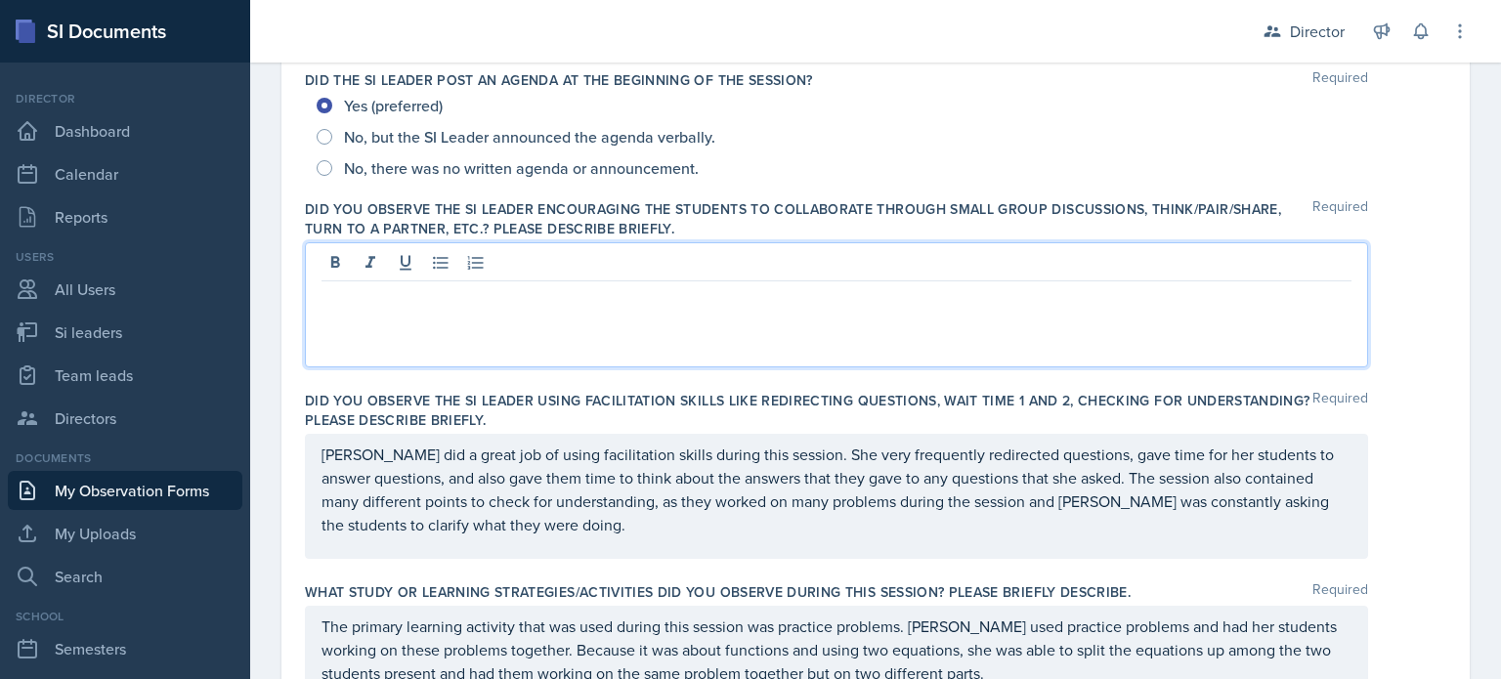
scroll to position [508, 0]
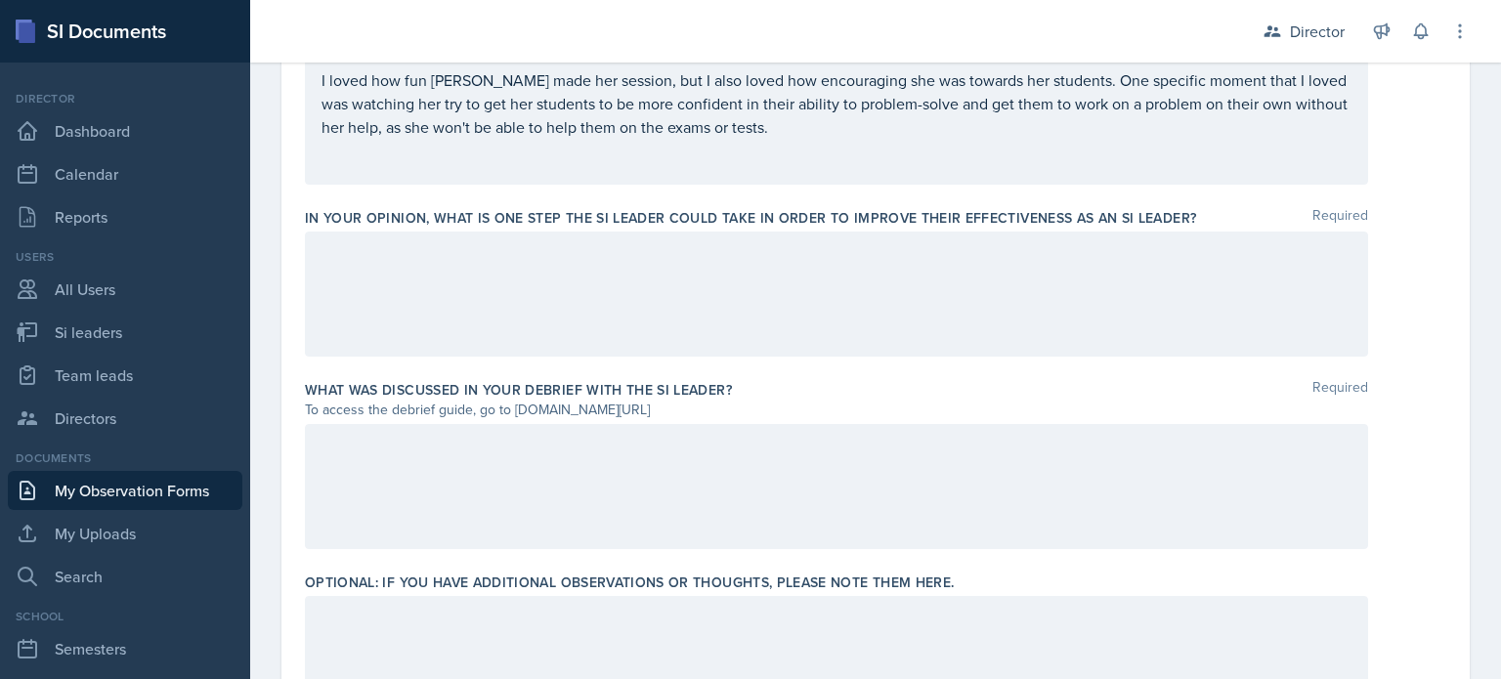
click at [758, 297] on div at bounding box center [836, 294] width 1063 height 125
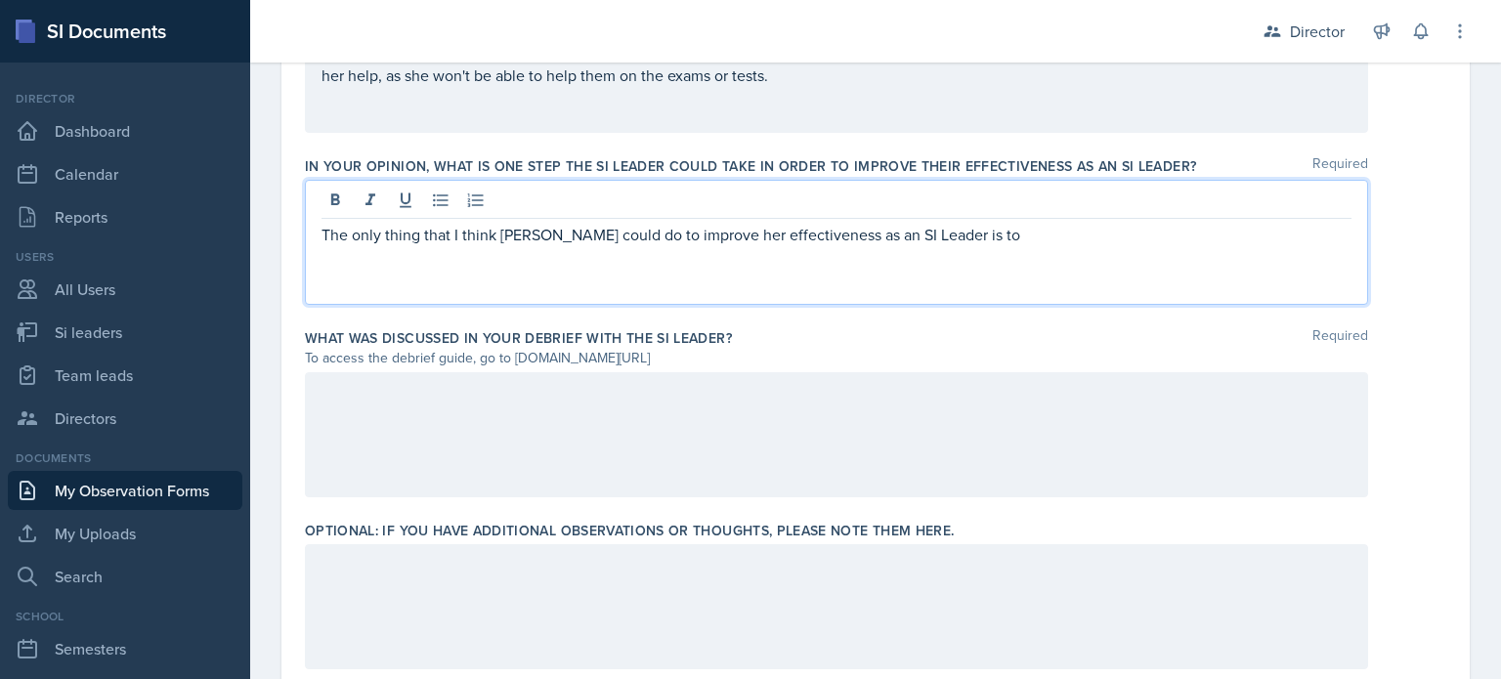
scroll to position [1379, 0]
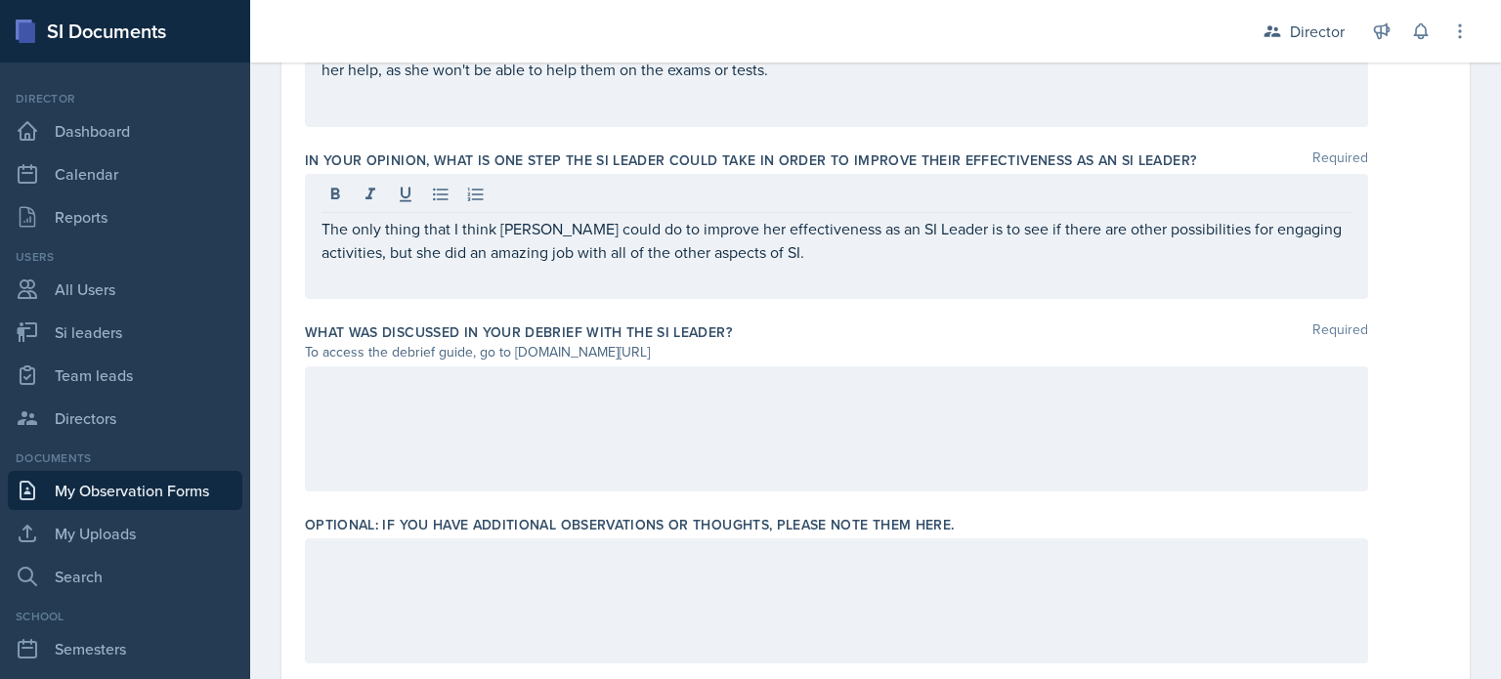
click at [754, 456] on div at bounding box center [836, 429] width 1063 height 125
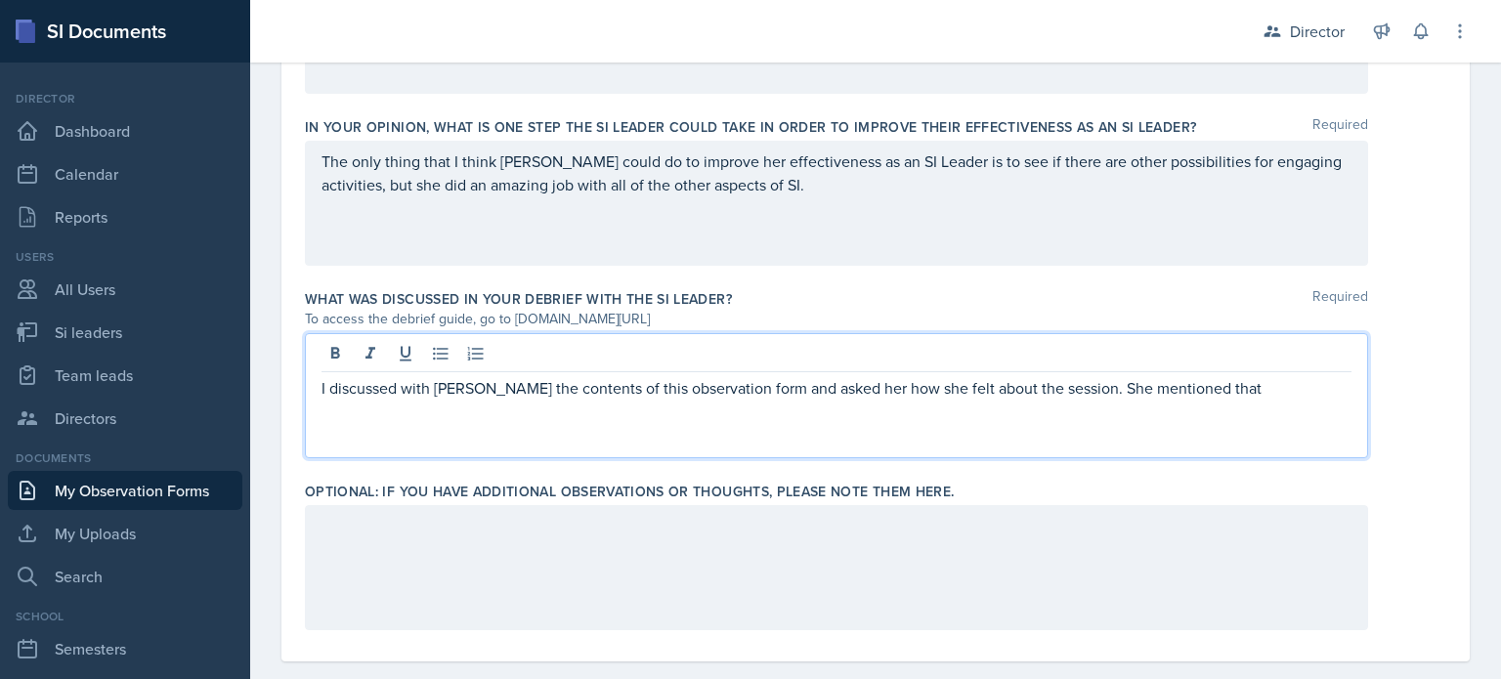
click at [866, 210] on div "The only thing that I think Micayla could do to improve her effectiveness as an…" at bounding box center [836, 203] width 1063 height 125
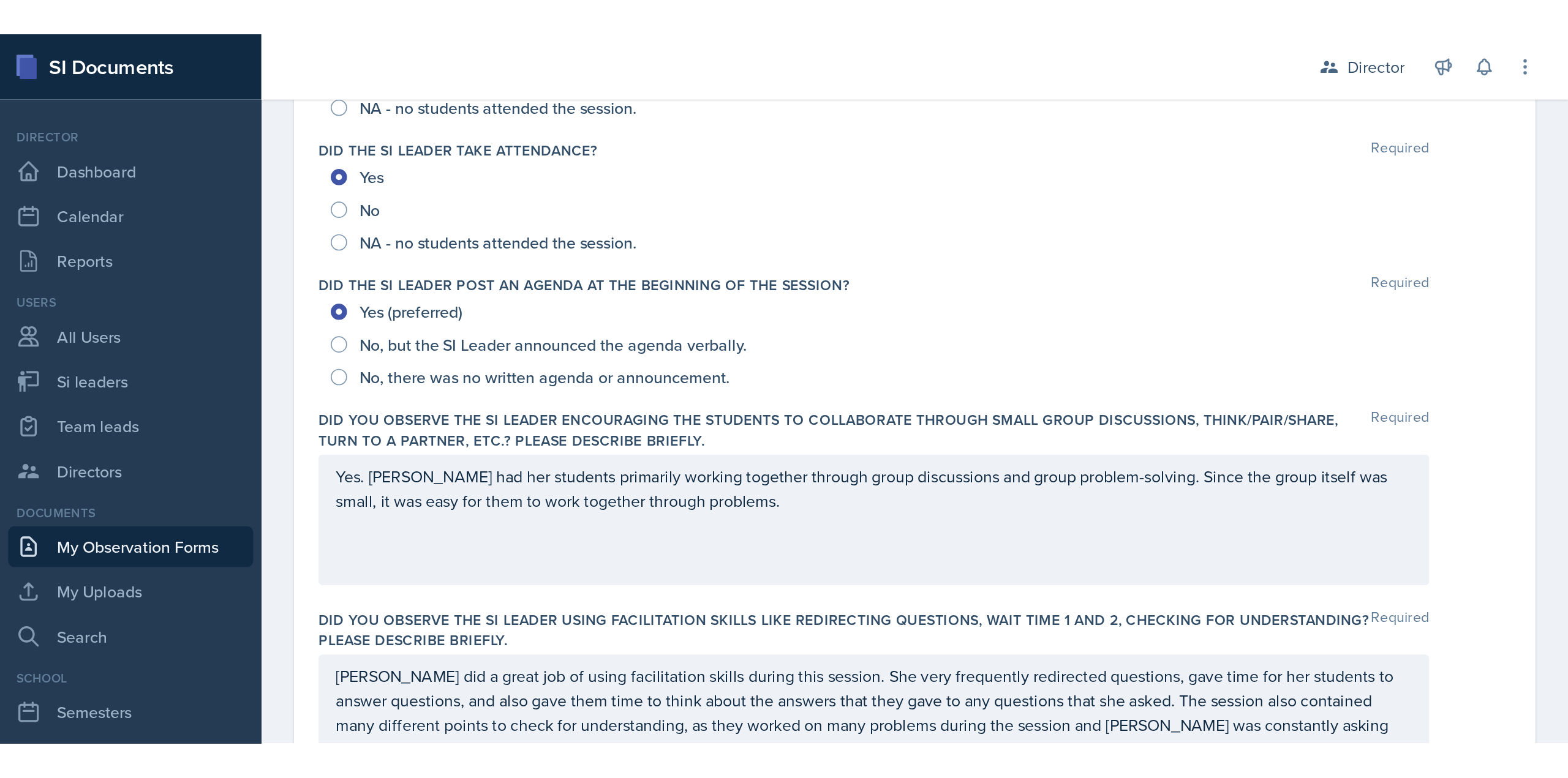
scroll to position [0, 0]
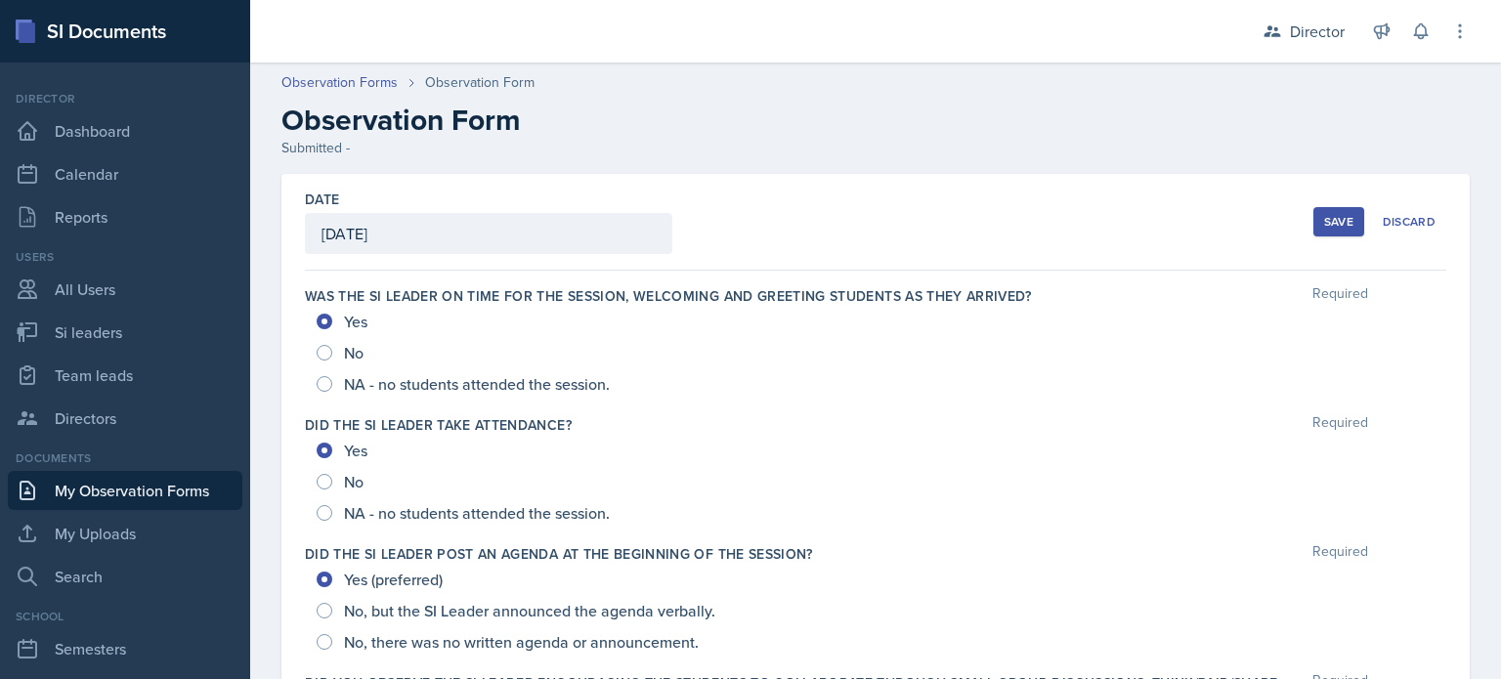
click at [1314, 236] on button "Save" at bounding box center [1339, 221] width 51 height 29
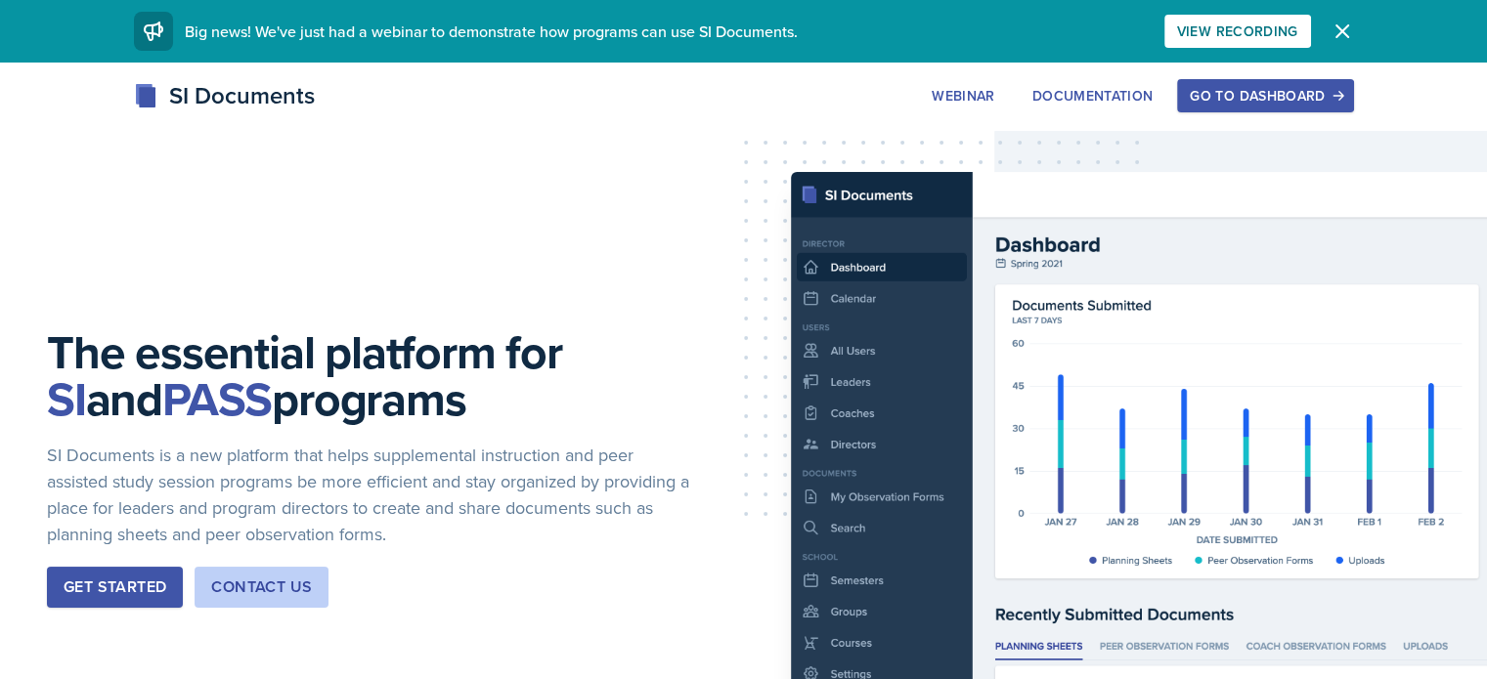
click at [1340, 88] on div "Go to Dashboard" at bounding box center [1265, 96] width 151 height 16
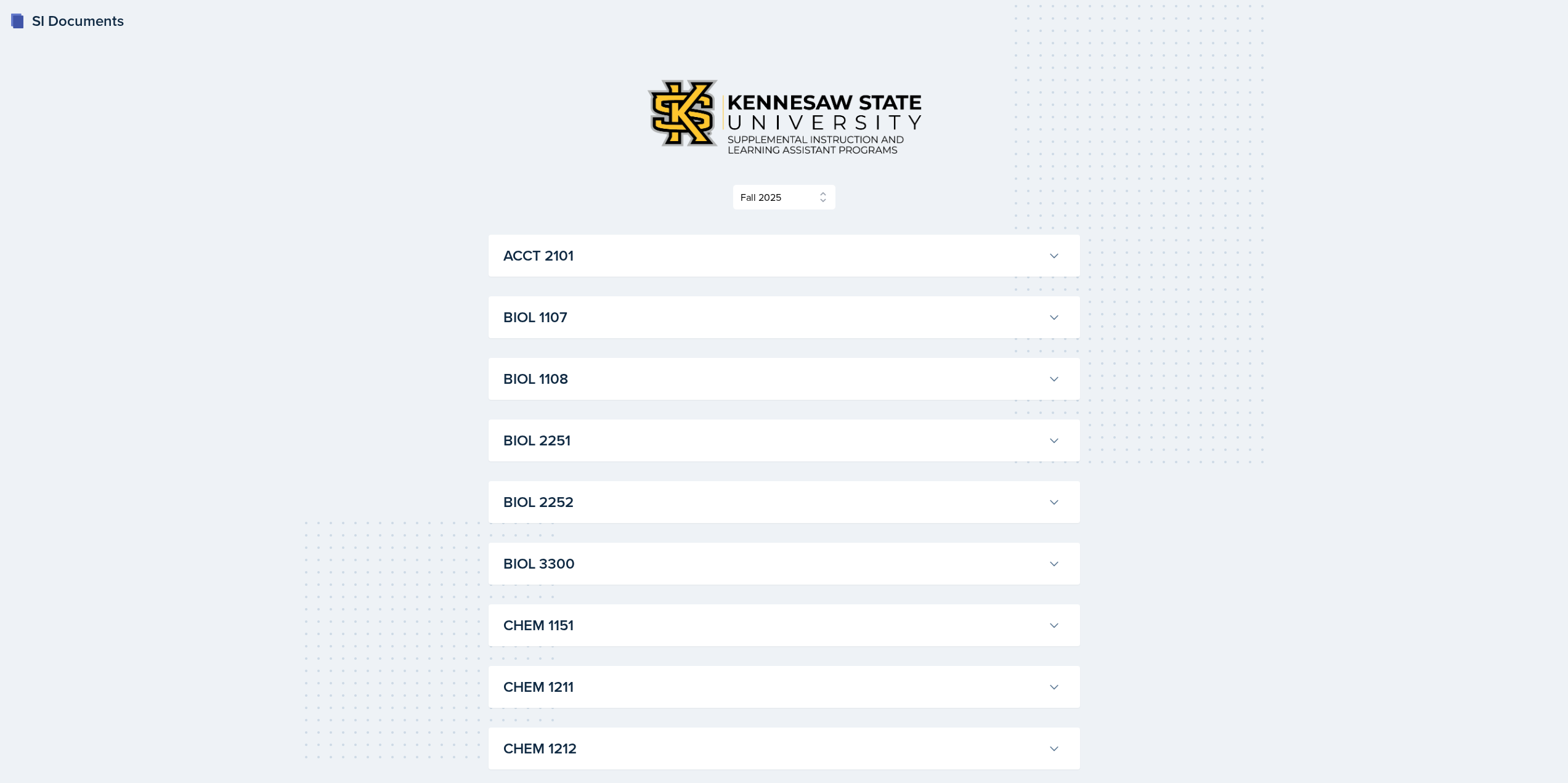
select select "2bed604d-1099-4043-b1bc-2365e8740244"
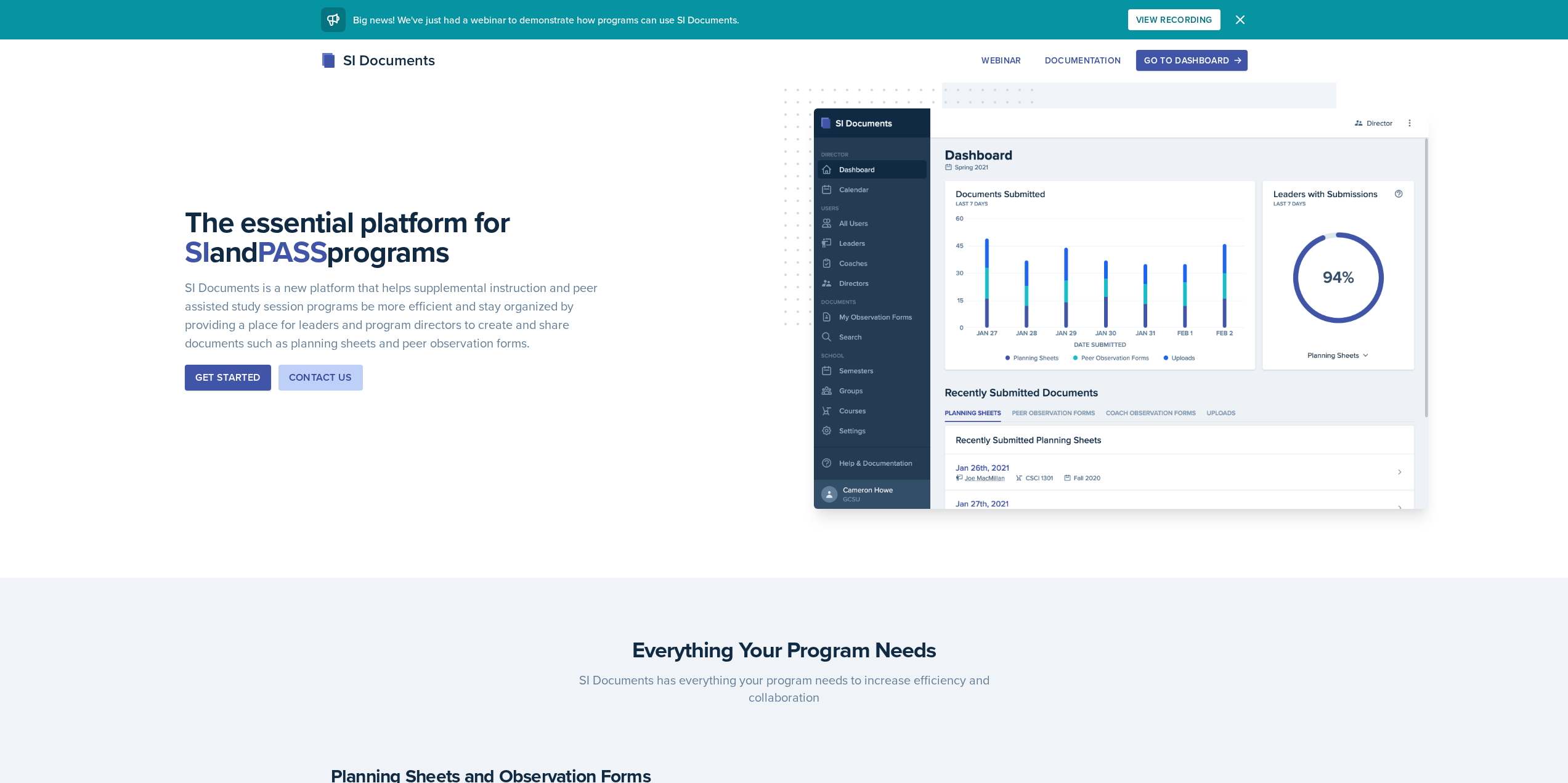
click at [1230, 69] on button "Go to Dashboard" at bounding box center [1191, 60] width 111 height 21
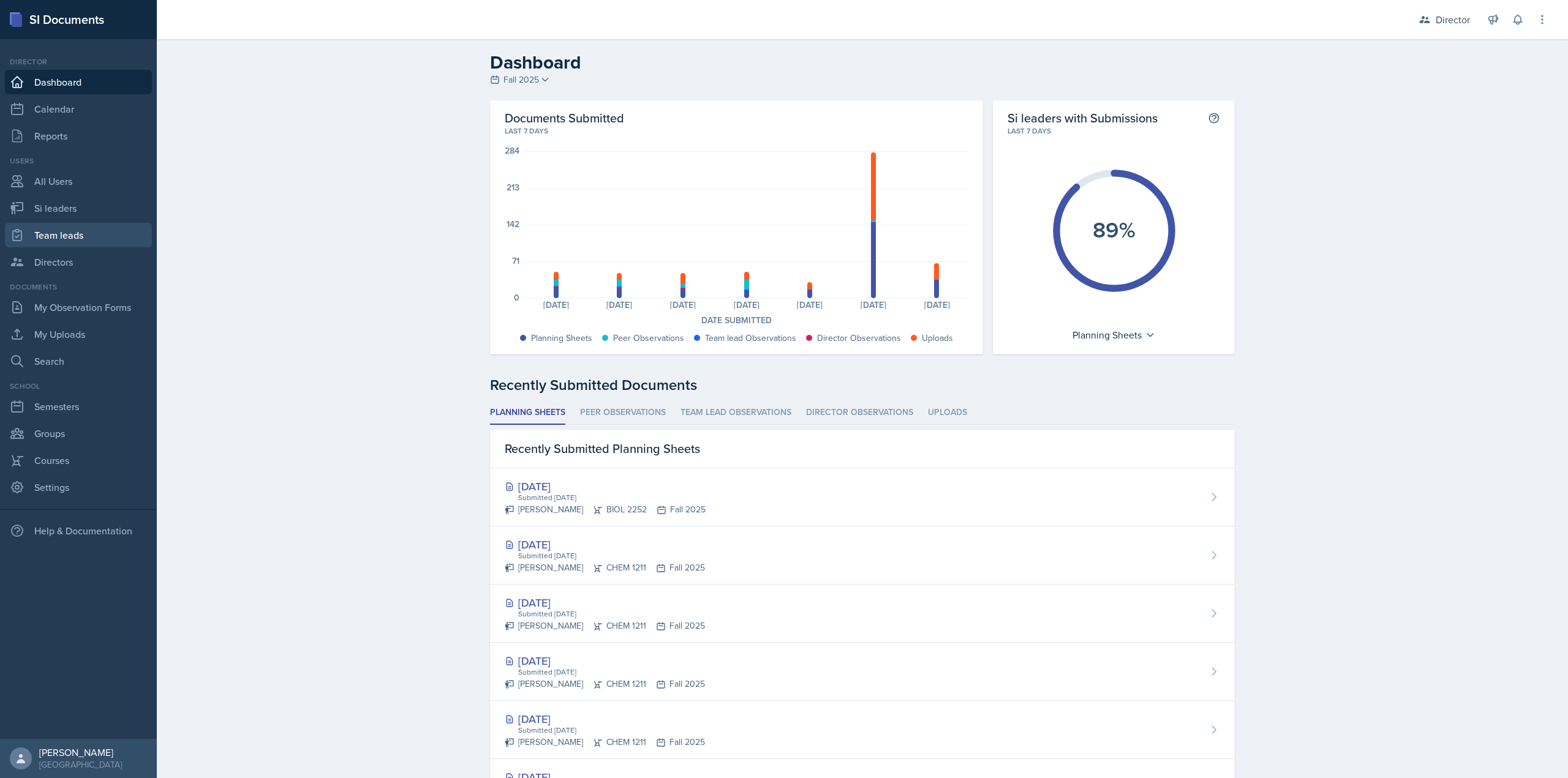
click at [86, 234] on link "Team leads" at bounding box center [78, 235] width 147 height 24
select select "2bed604d-1099-4043-b1bc-2365e8740244"
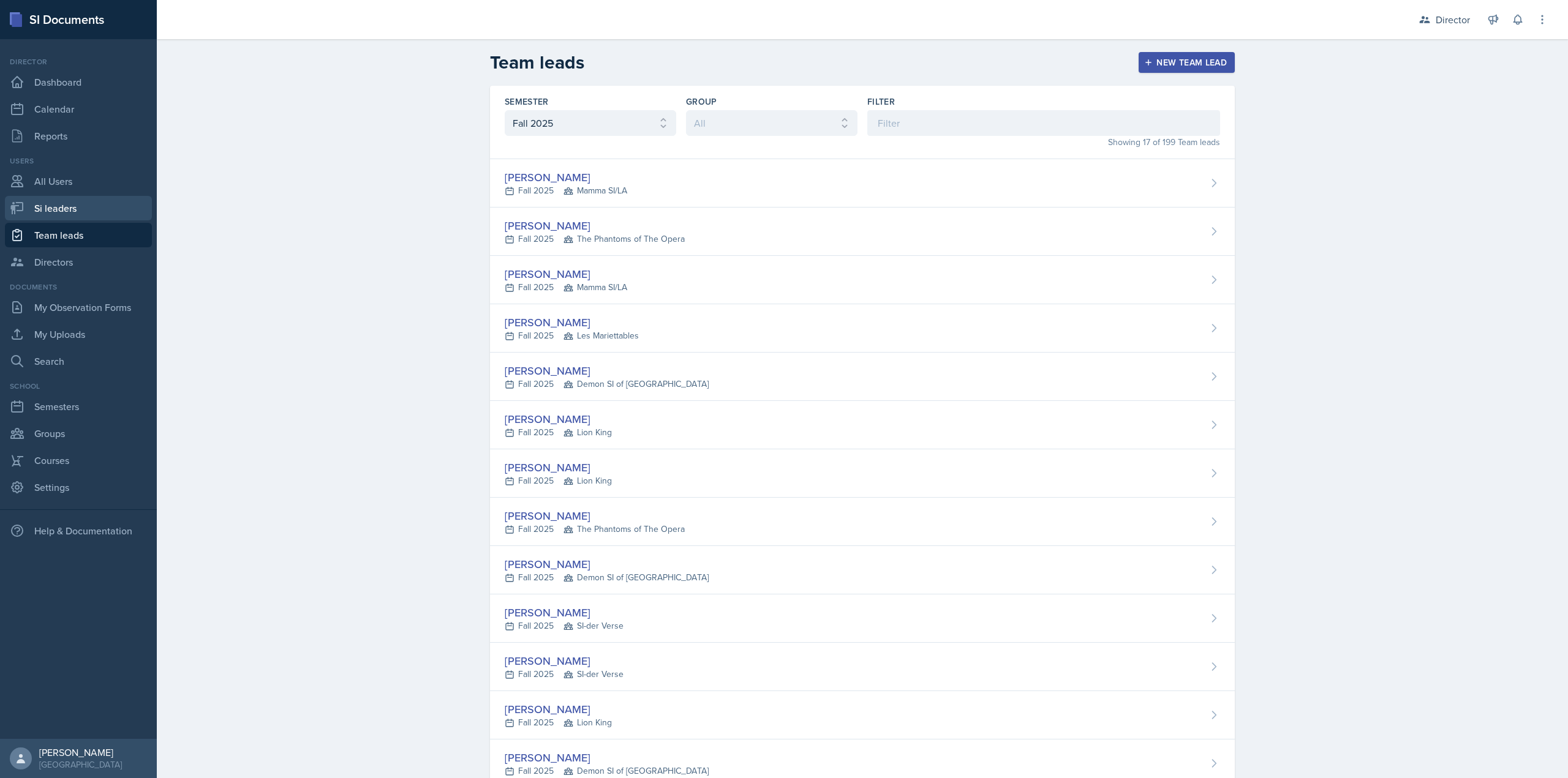
click at [95, 213] on link "Si leaders" at bounding box center [78, 208] width 147 height 24
select select "2bed604d-1099-4043-b1bc-2365e8740244"
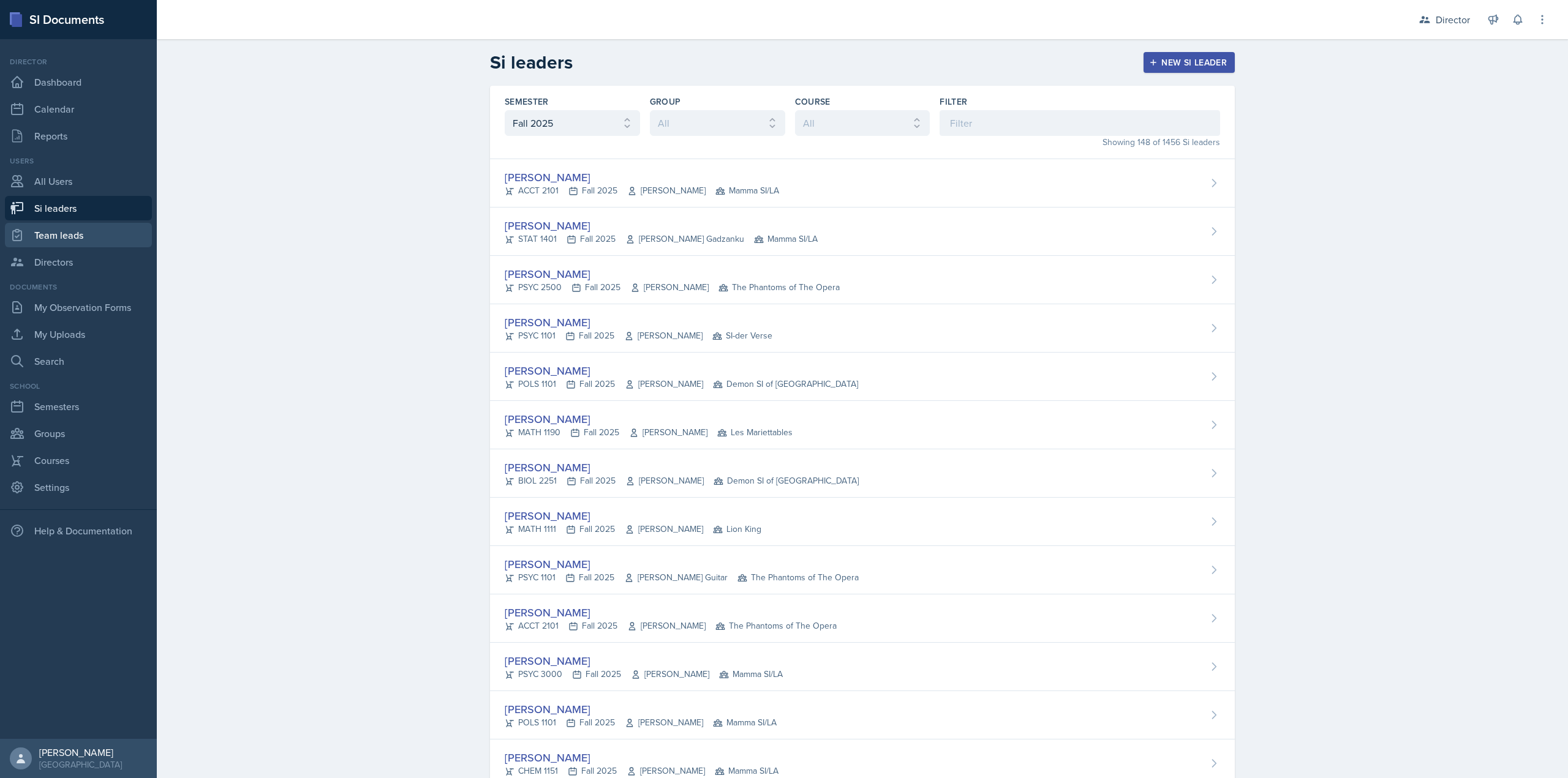
click at [98, 226] on link "Team leads" at bounding box center [78, 235] width 147 height 24
select select "2bed604d-1099-4043-b1bc-2365e8740244"
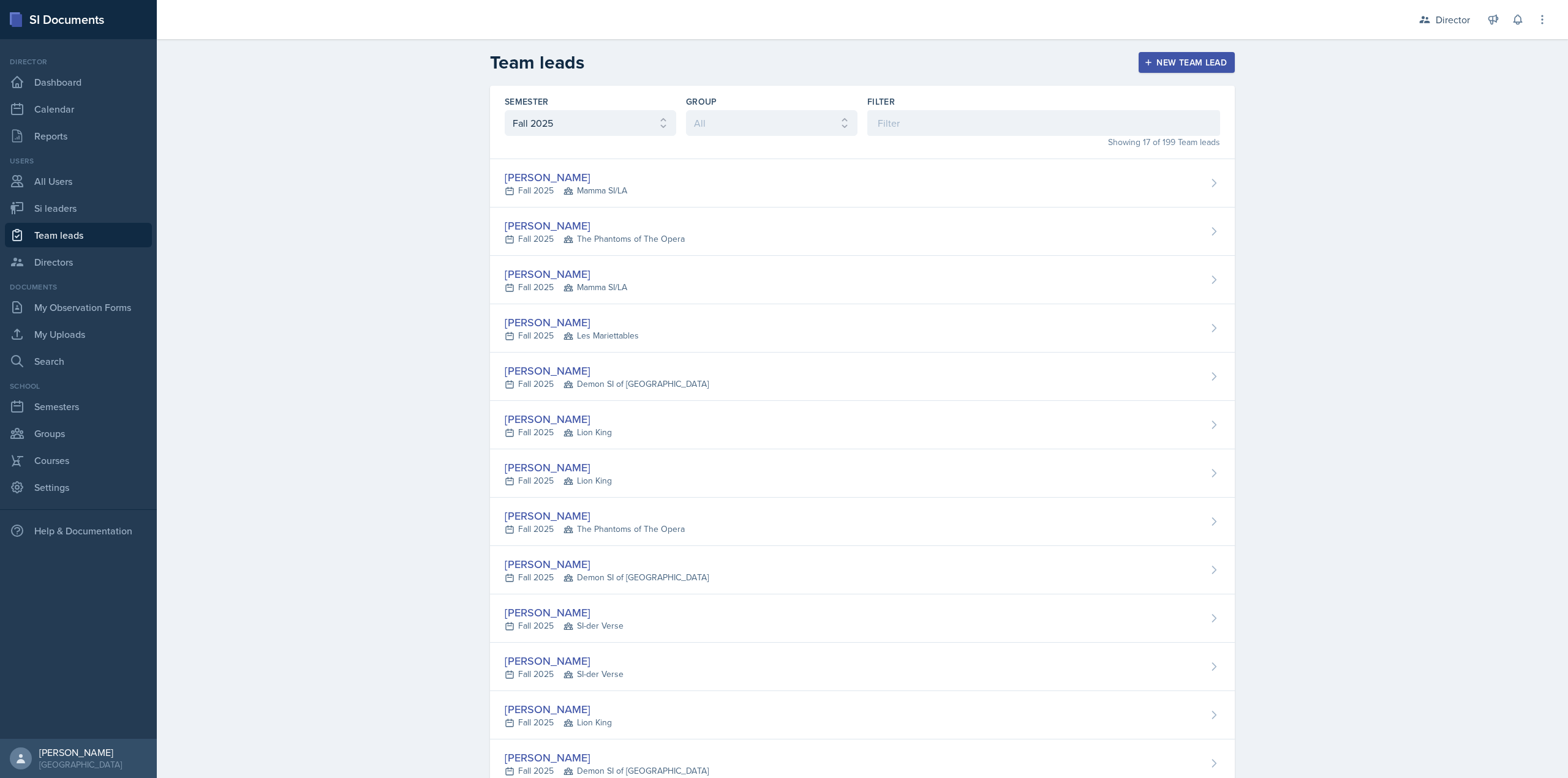
click at [939, 136] on div "Showing 17 of 199 Team leads" at bounding box center [1043, 142] width 353 height 13
click at [938, 130] on input at bounding box center [1043, 123] width 353 height 26
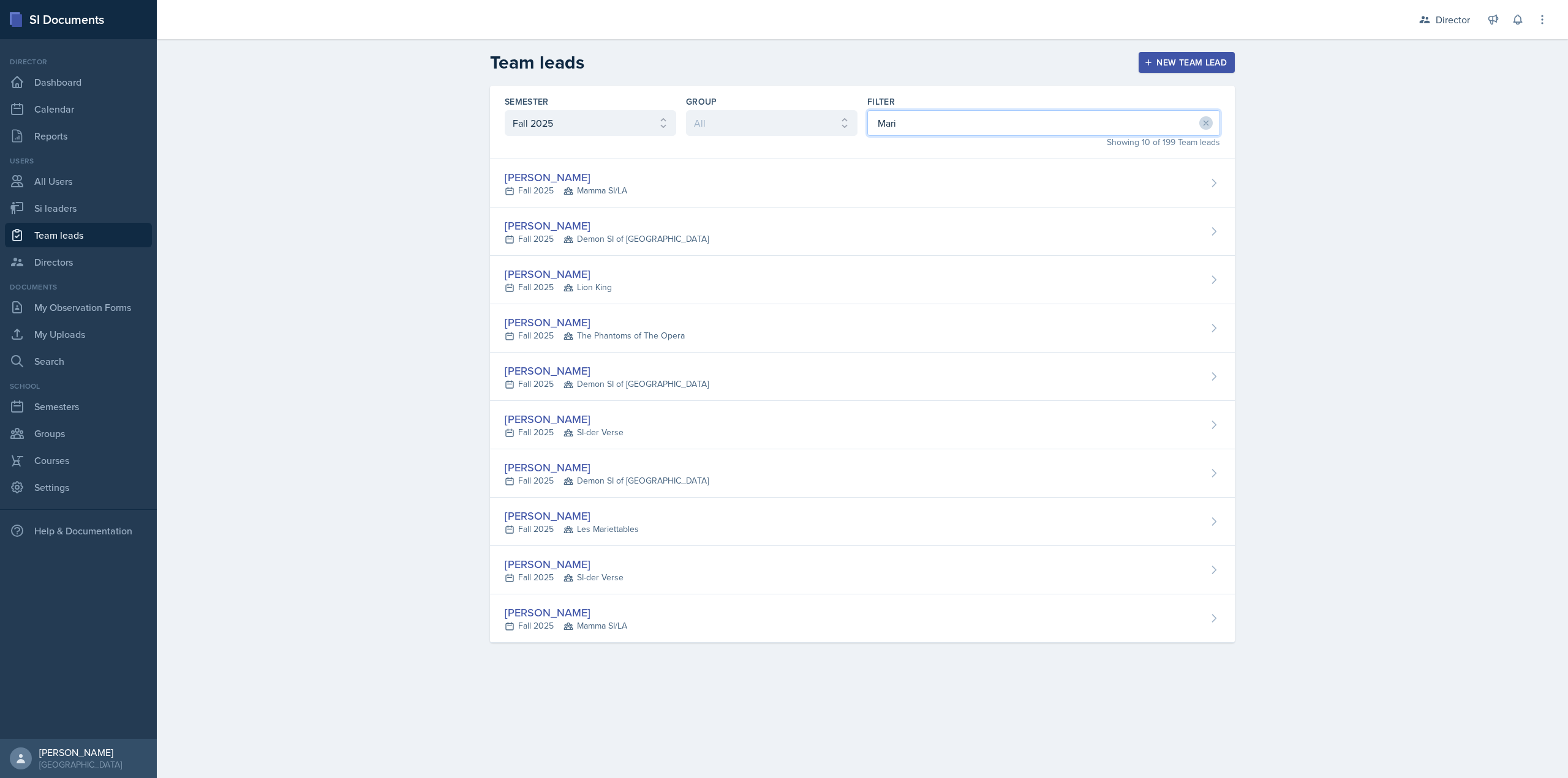
type input "[PERSON_NAME]"
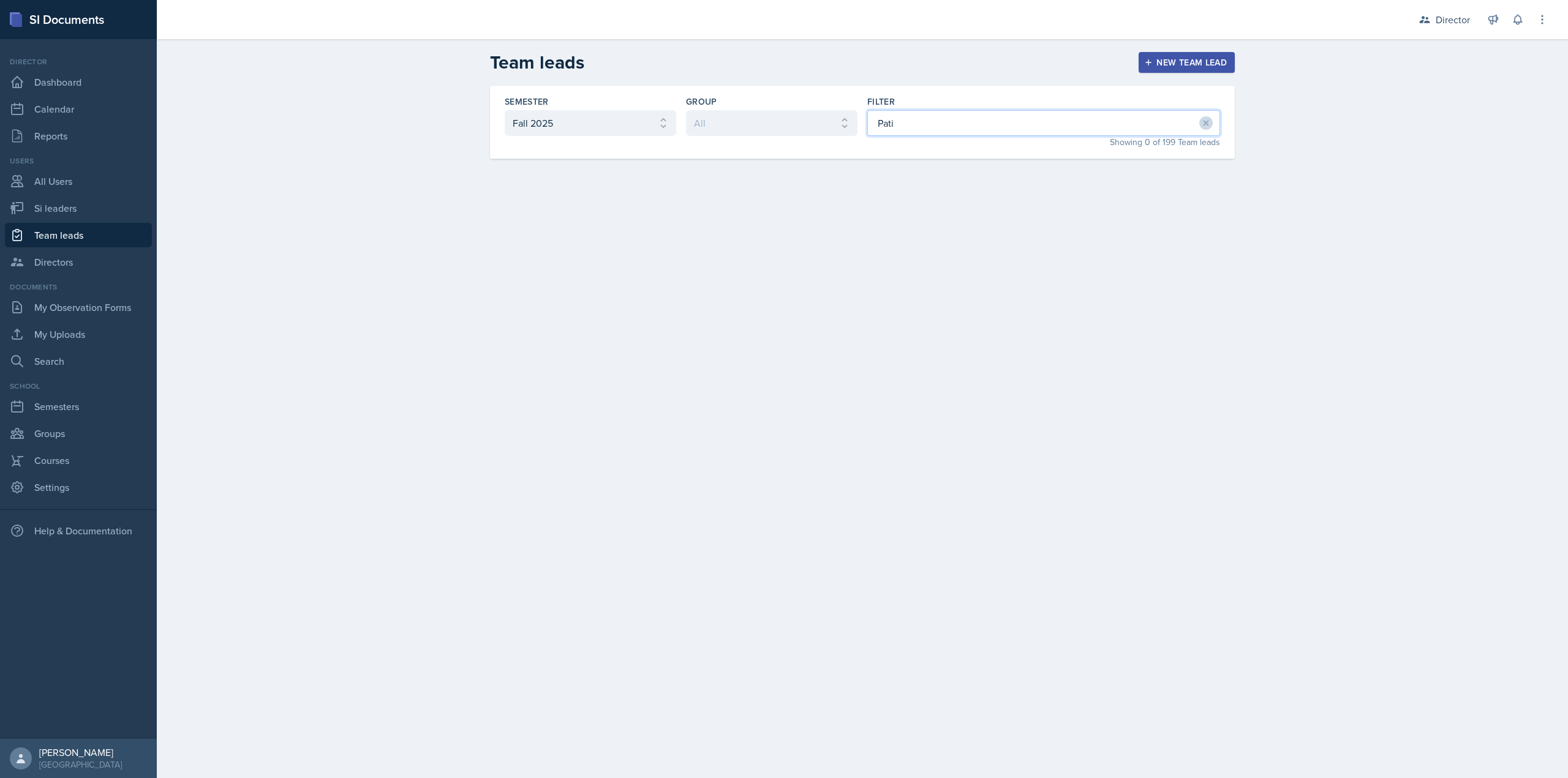
type input "Pat"
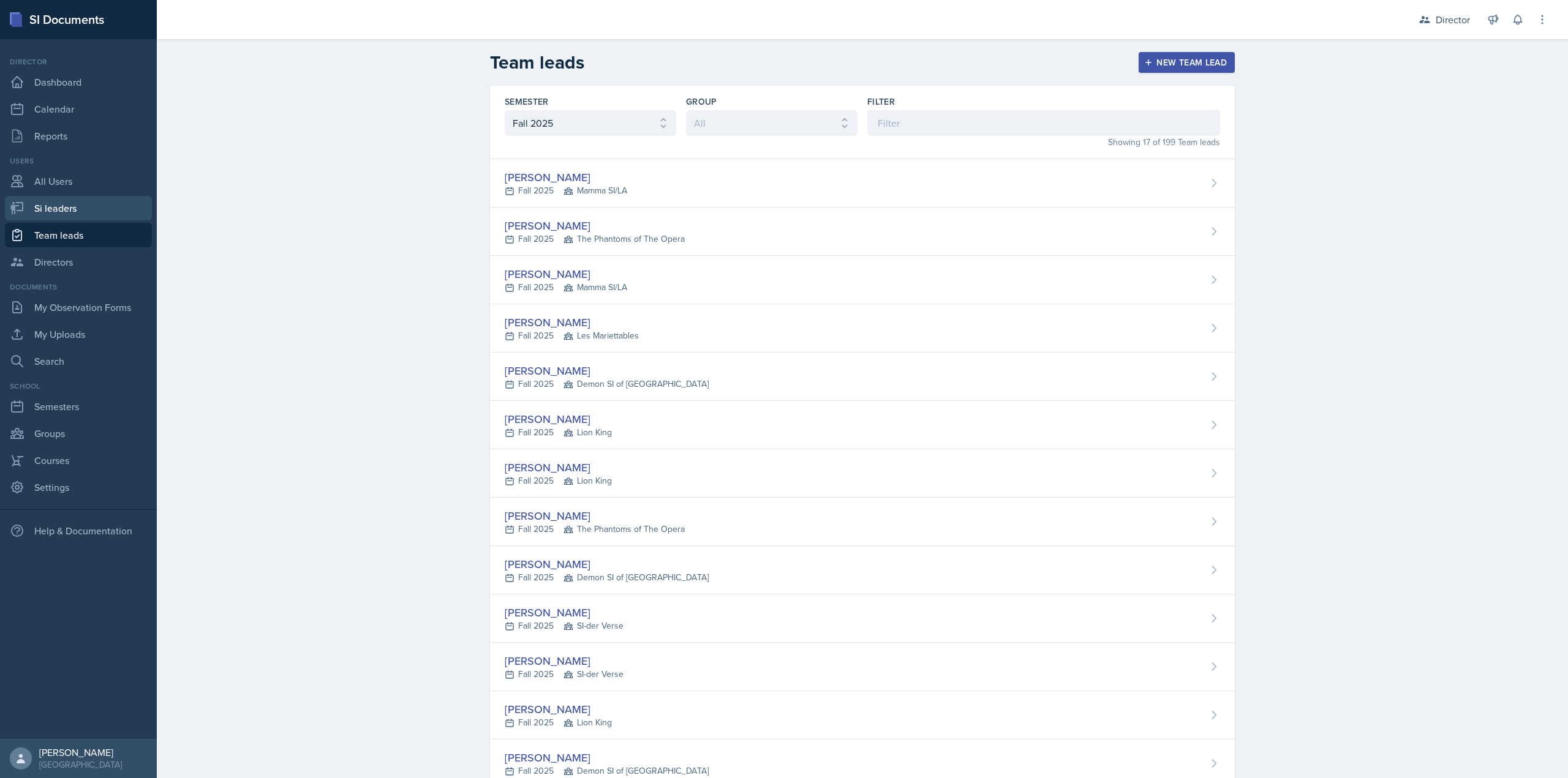
click at [98, 198] on link "Si leaders" at bounding box center [78, 208] width 147 height 24
select select "2bed604d-1099-4043-b1bc-2365e8740244"
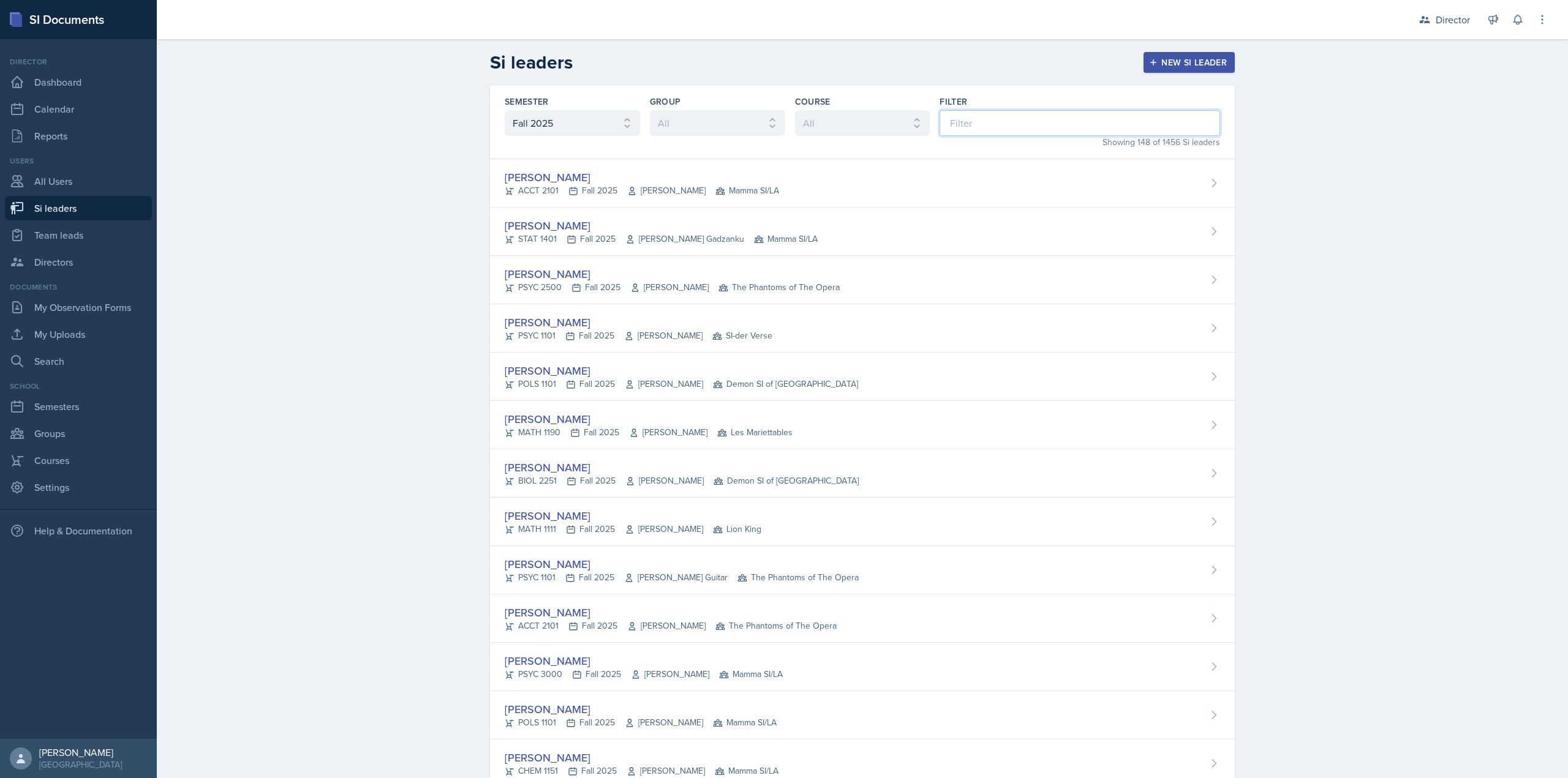
click at [1121, 132] on input at bounding box center [1080, 123] width 281 height 26
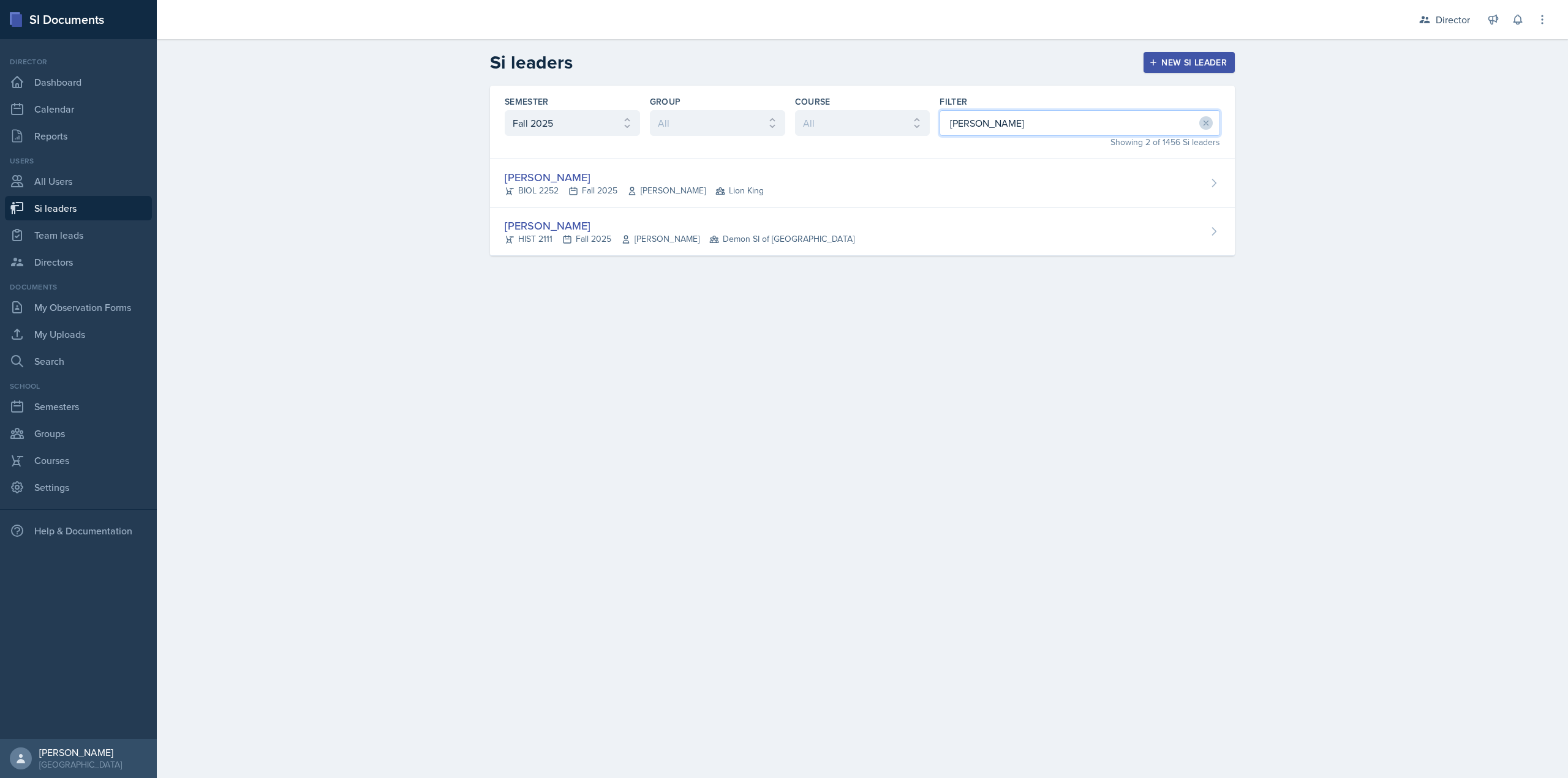
type input "[PERSON_NAME]"
click at [736, 274] on div "Semester All Fall 2025 Summer 2025 Spring 2025 Fall 2024 Summer 2024 Spring 202…" at bounding box center [862, 185] width 784 height 200
drag, startPoint x: 741, startPoint y: 250, endPoint x: 733, endPoint y: 236, distance: 16.1
click at [741, 250] on div "[PERSON_NAME] HIST 2111 Fall 2025 [PERSON_NAME] Demon SI of [GEOGRAPHIC_DATA]" at bounding box center [862, 231] width 745 height 48
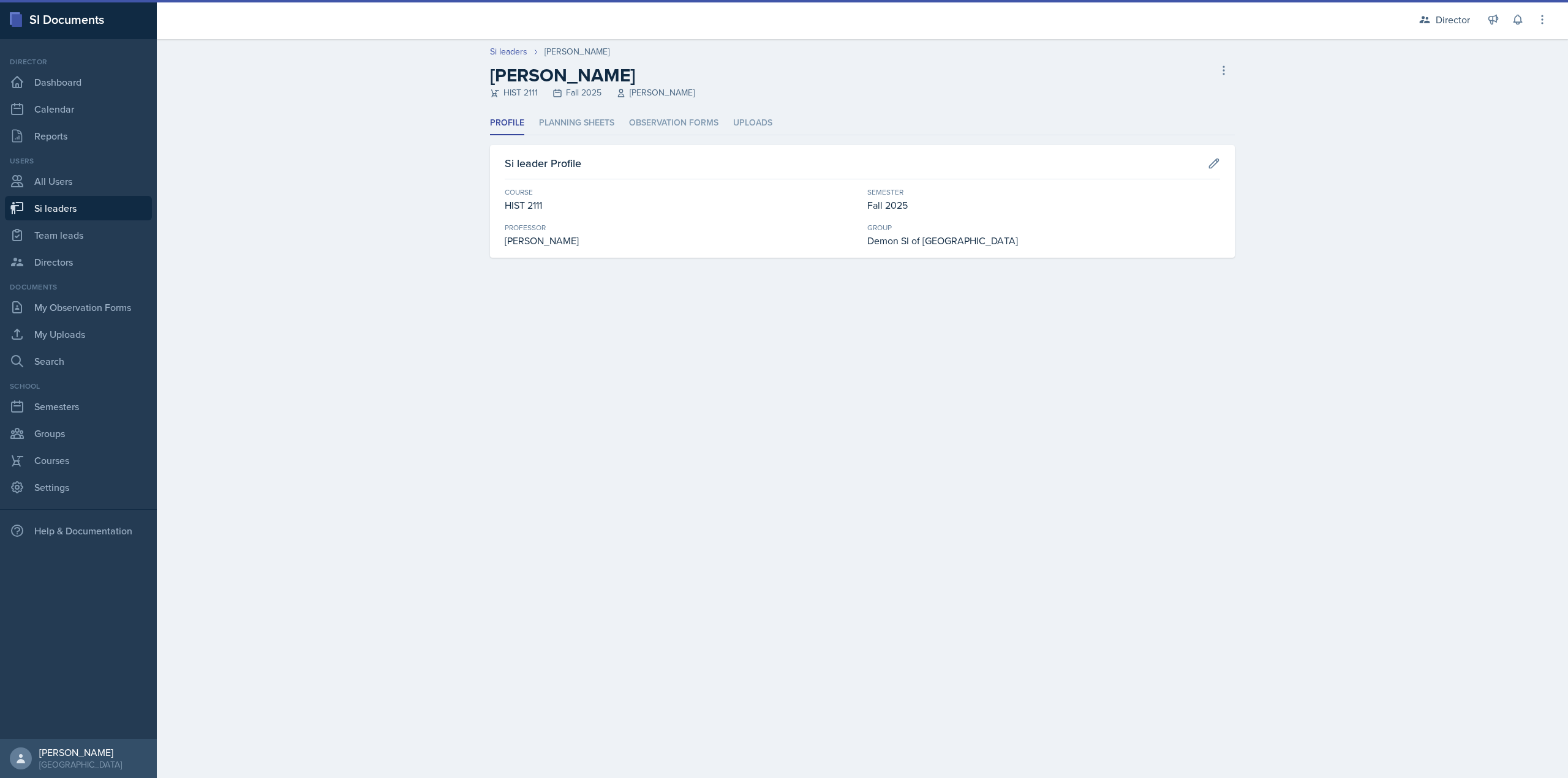
click at [694, 140] on div "Profile Planning Sheets Observation Forms Uploads Profile Planning Sheets Obser…" at bounding box center [862, 185] width 745 height 147
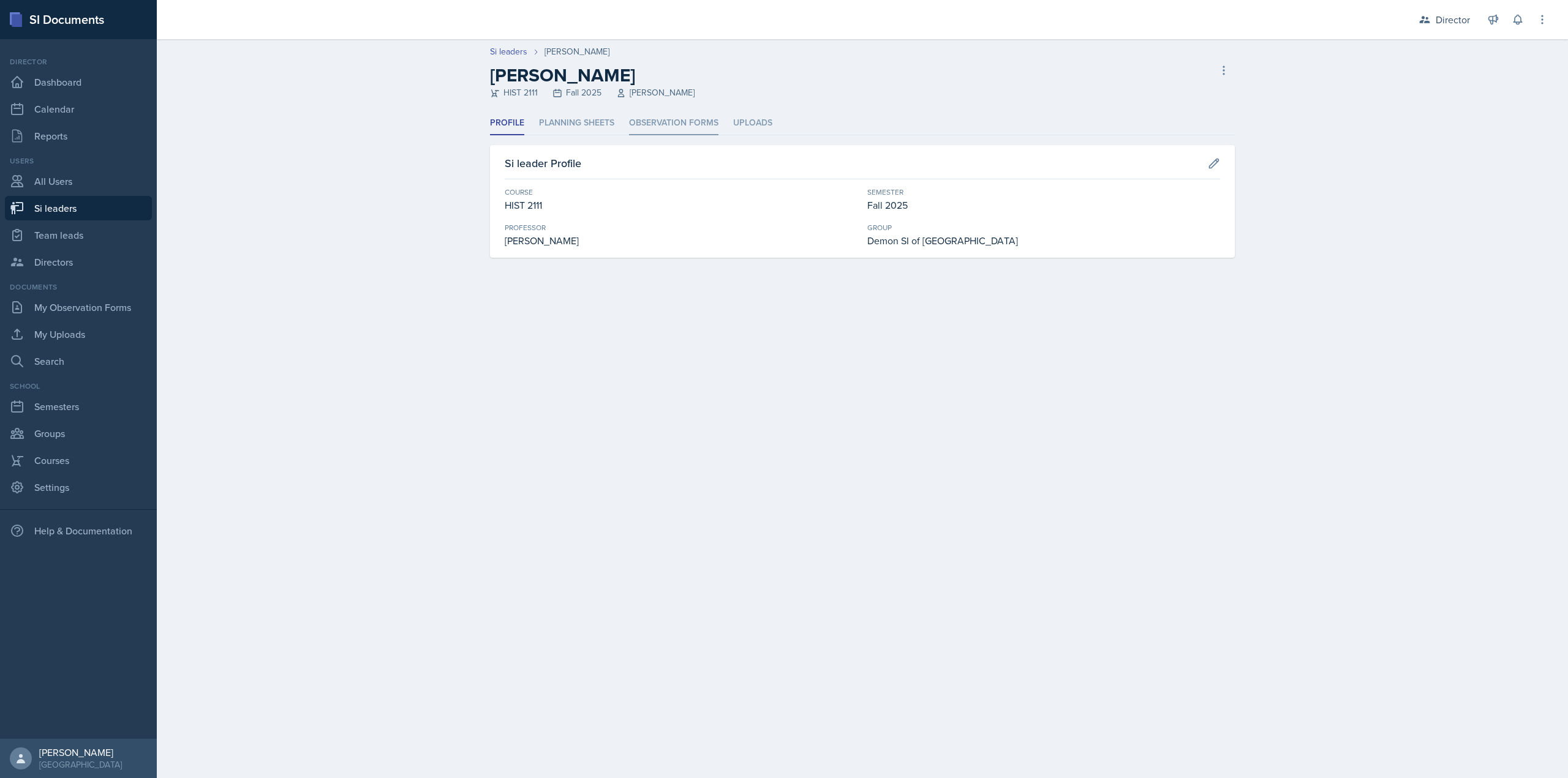
click at [686, 117] on li "Observation Forms" at bounding box center [674, 123] width 90 height 24
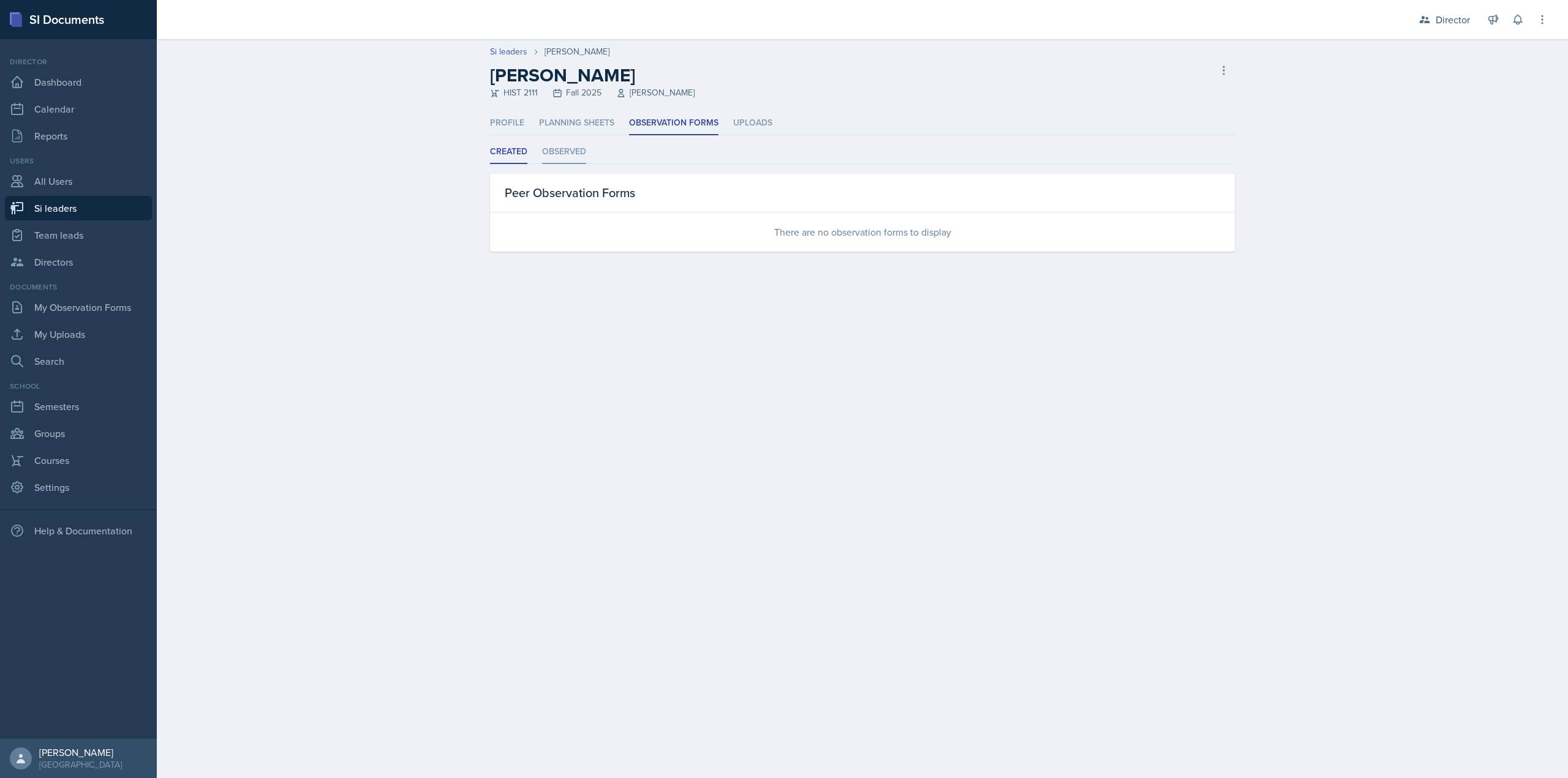
click at [562, 158] on li "Observed" at bounding box center [564, 152] width 44 height 24
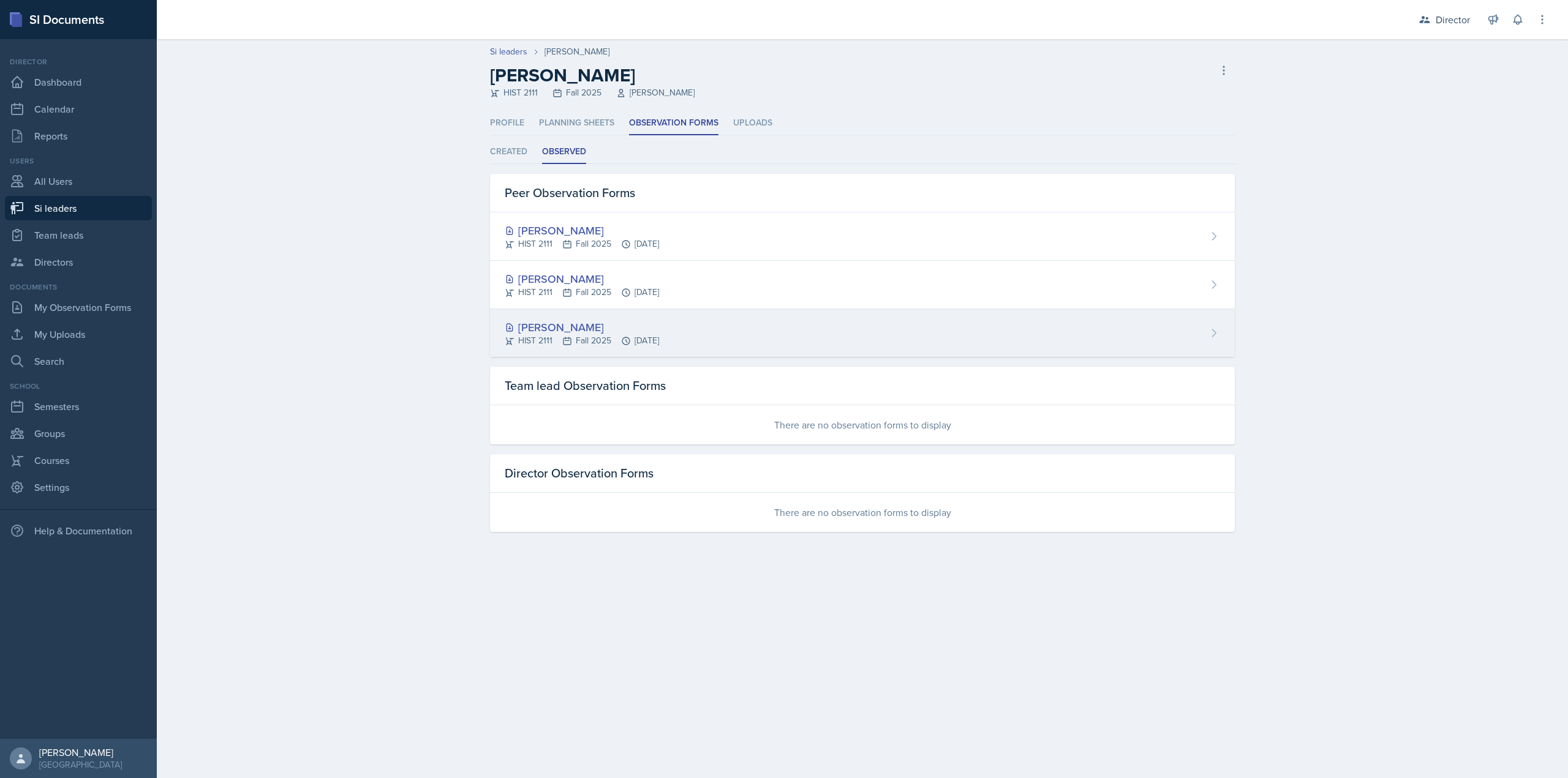
click at [617, 325] on div "[PERSON_NAME]" at bounding box center [582, 327] width 154 height 16
